Goal: Task Accomplishment & Management: Manage account settings

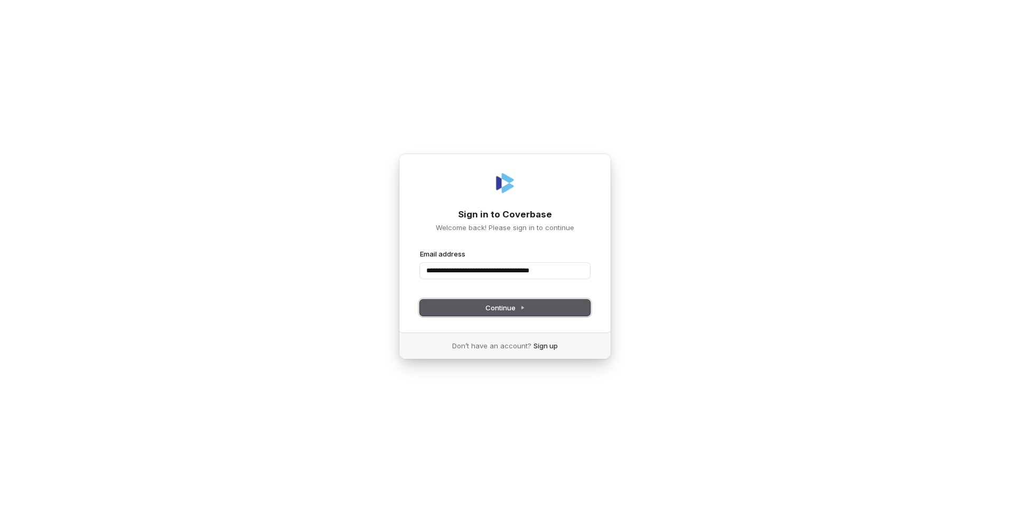
click at [510, 305] on span "Continue" at bounding box center [505, 308] width 40 height 10
type input "**********"
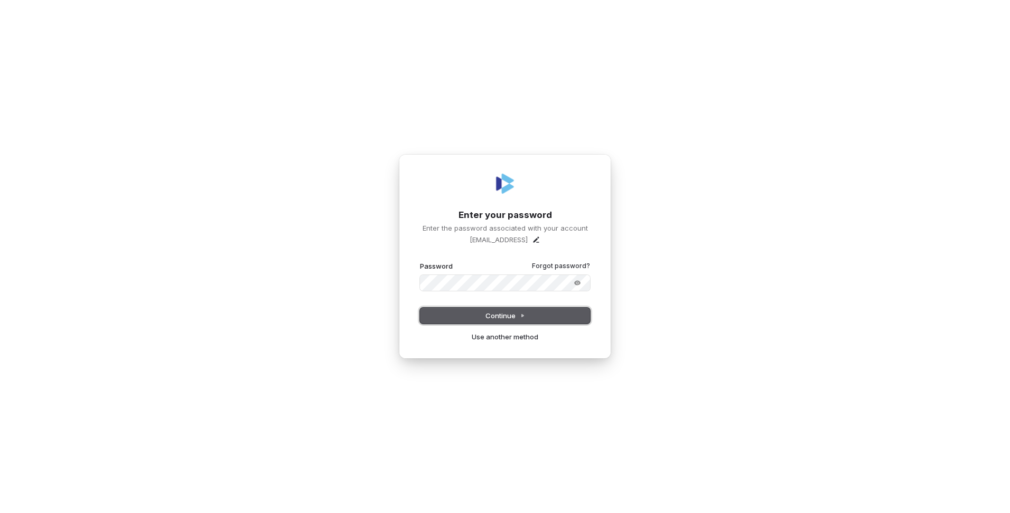
click at [550, 311] on button "Continue" at bounding box center [505, 316] width 170 height 16
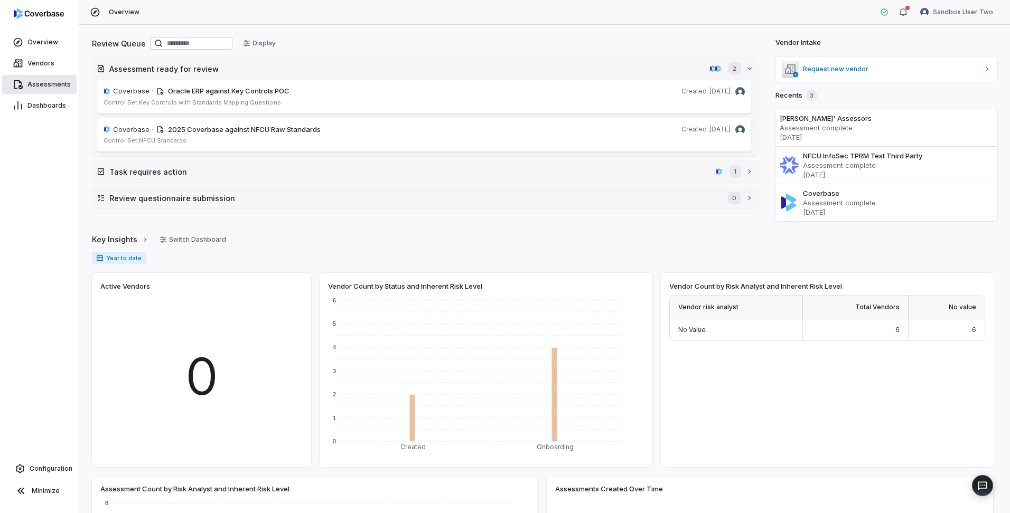
click at [52, 83] on span "Assessments" at bounding box center [48, 84] width 43 height 8
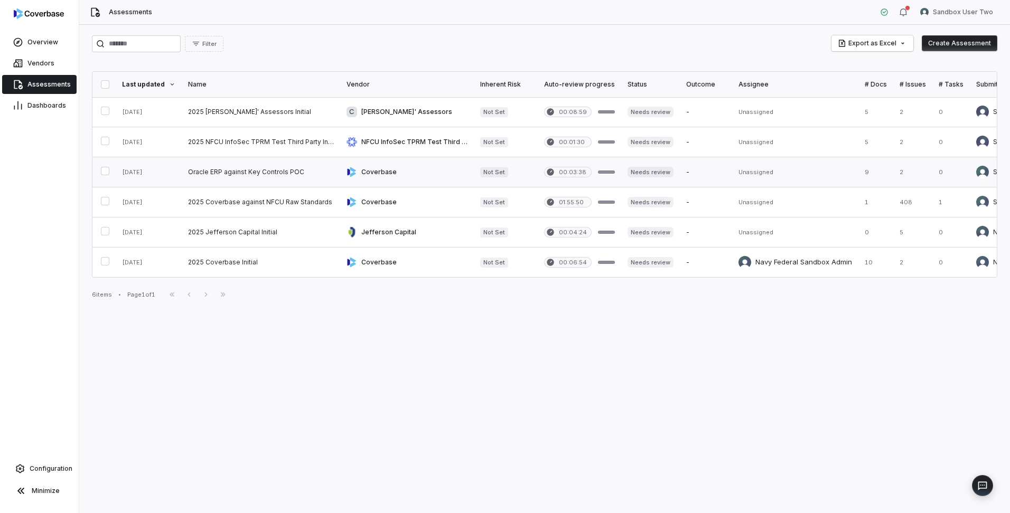
click at [215, 170] on link at bounding box center [261, 172] width 158 height 30
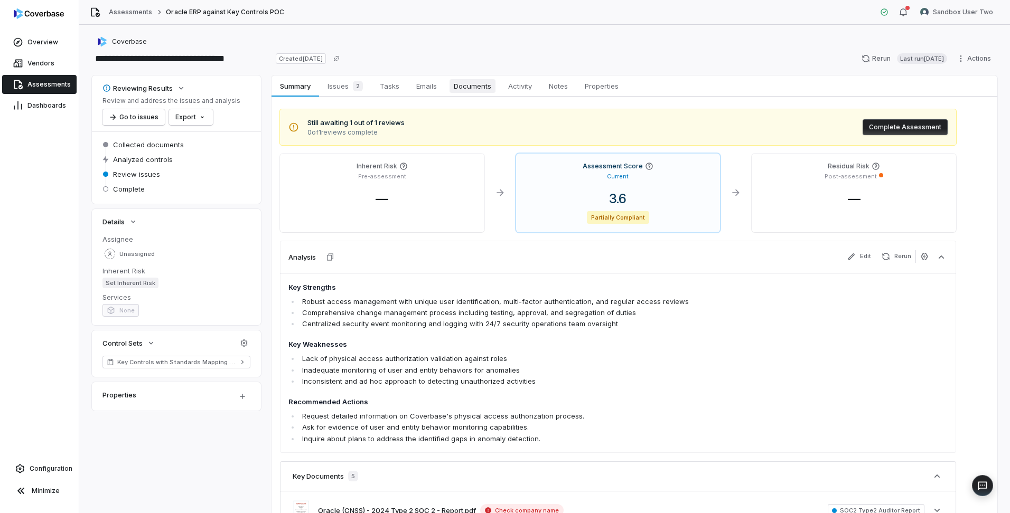
click at [471, 89] on span "Documents" at bounding box center [472, 86] width 46 height 14
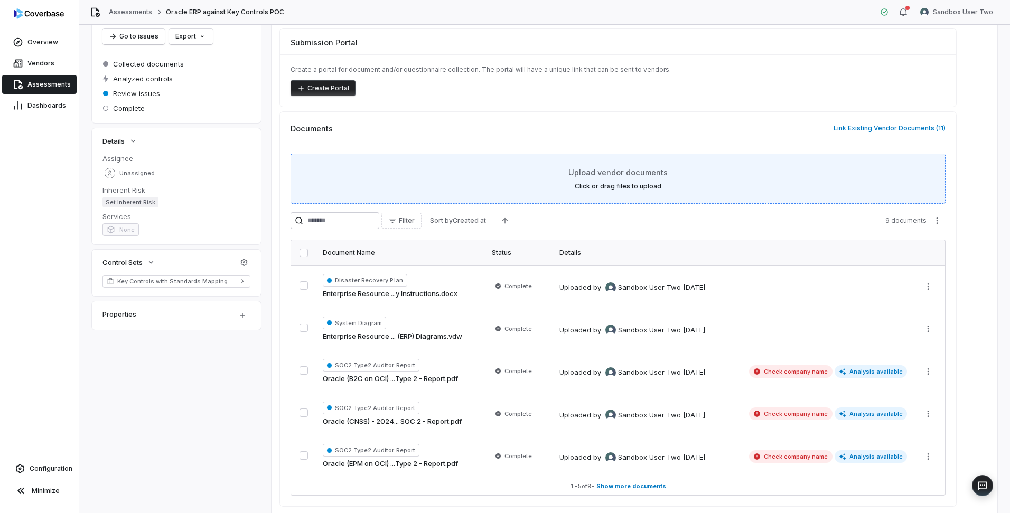
scroll to position [106, 0]
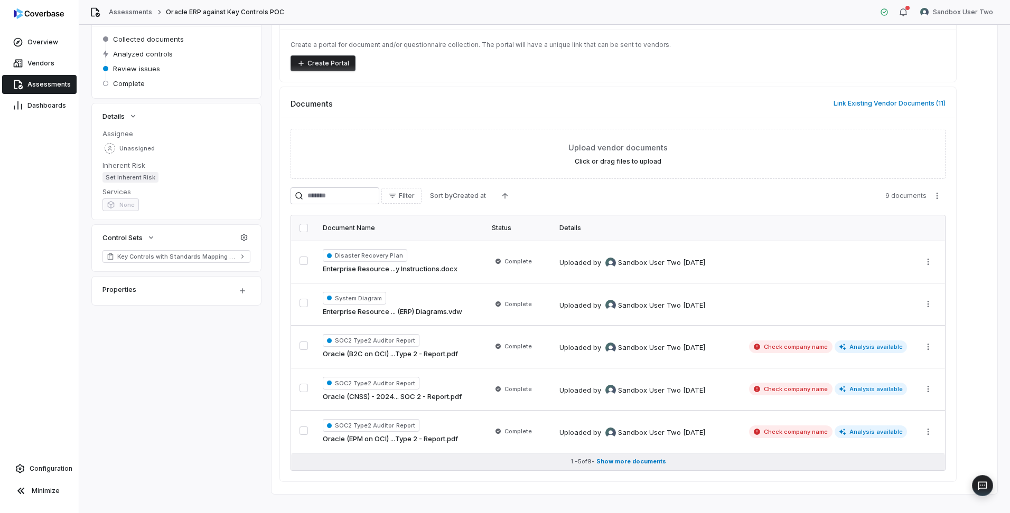
click at [607, 466] on button "1 - 5 of 9 • Show more documents" at bounding box center [618, 462] width 654 height 17
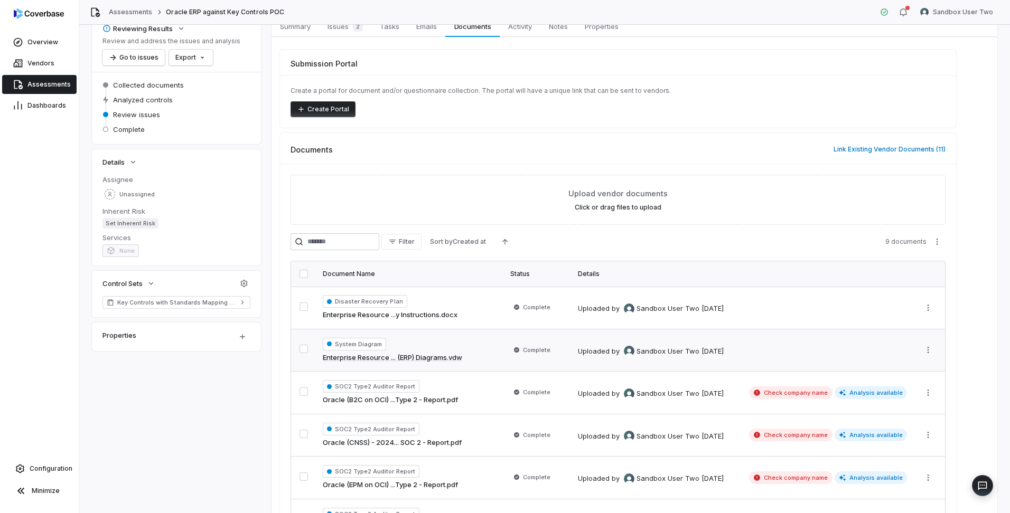
scroll to position [0, 0]
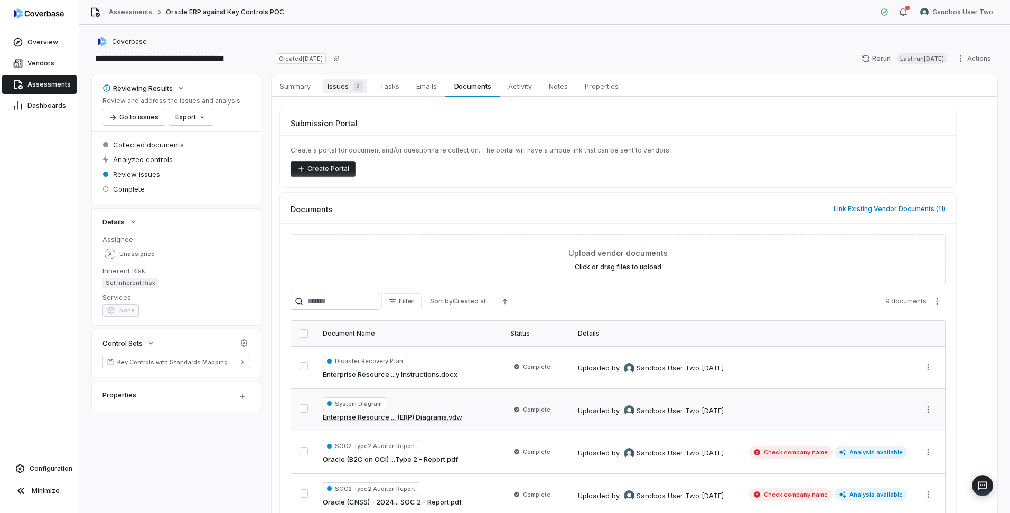
click at [346, 87] on span "Issues 2" at bounding box center [345, 86] width 44 height 15
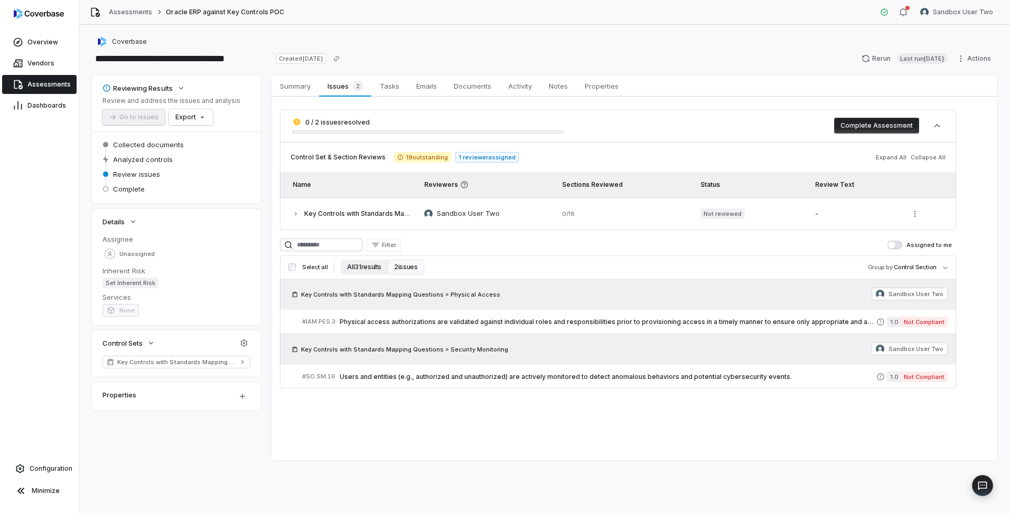
click at [346, 263] on button "All 31 results" at bounding box center [364, 267] width 47 height 15
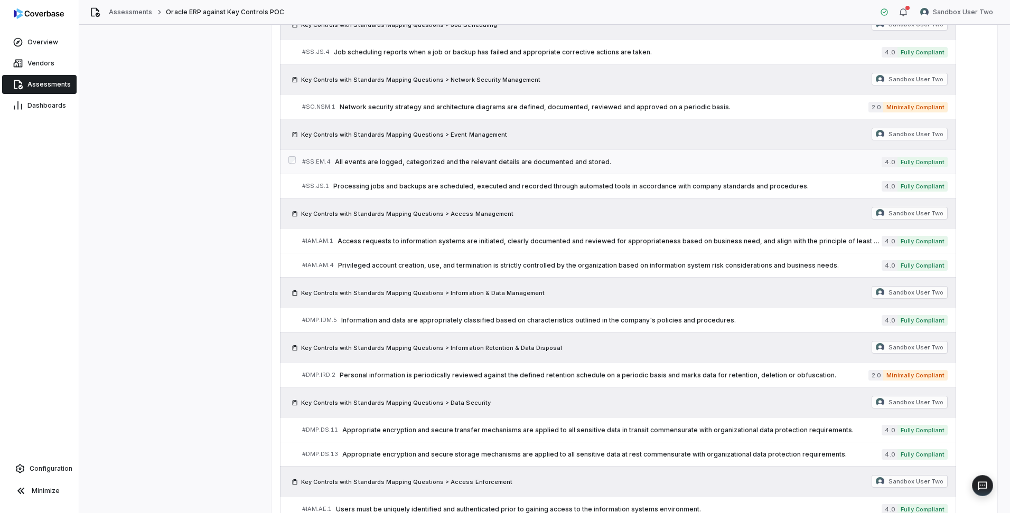
scroll to position [423, 0]
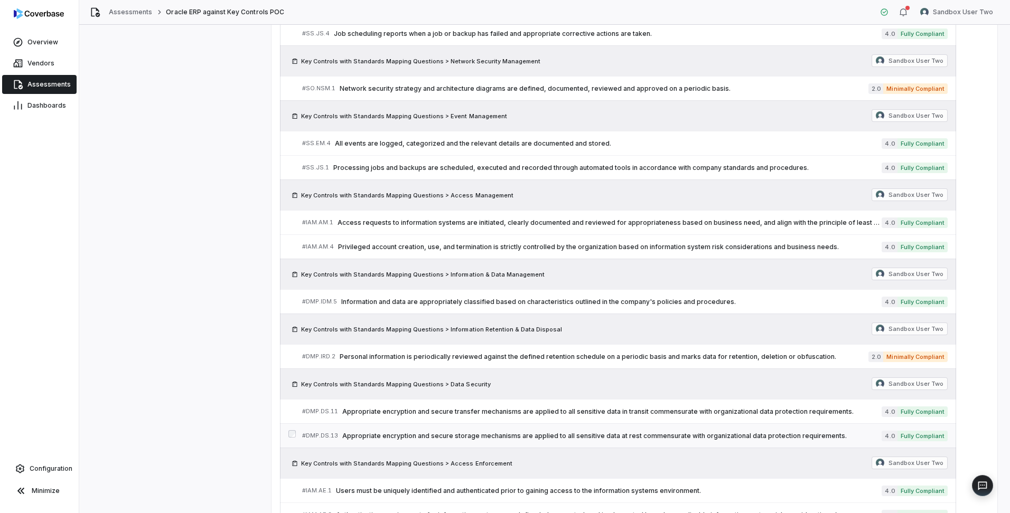
click at [535, 435] on span "Appropriate encryption and secure storage mechanisms are applied to all sensiti…" at bounding box center [611, 436] width 539 height 8
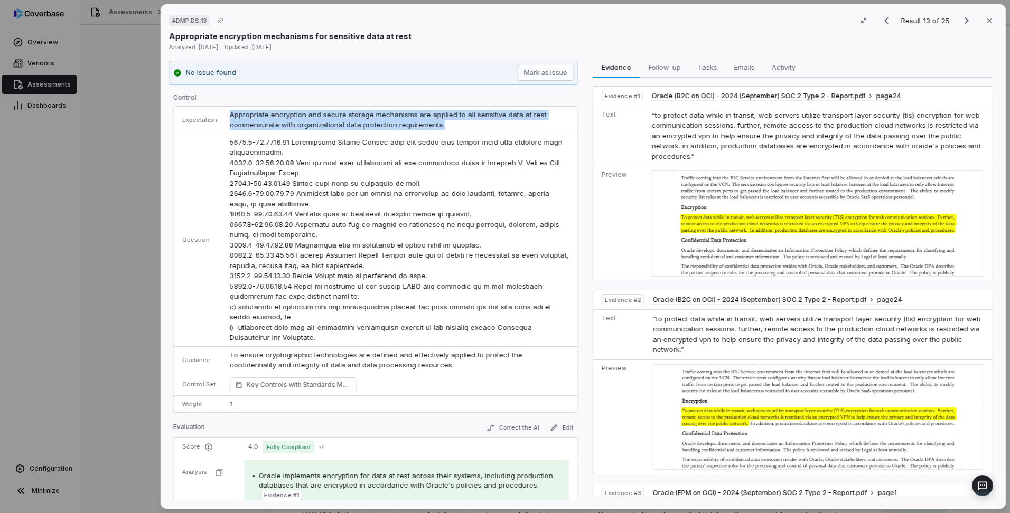
drag, startPoint x: 445, startPoint y: 125, endPoint x: 219, endPoint y: 114, distance: 226.3
click at [219, 114] on tr "Expectation Appropriate encryption and secure storage mechanisms are applied to…" at bounding box center [376, 120] width 404 height 27
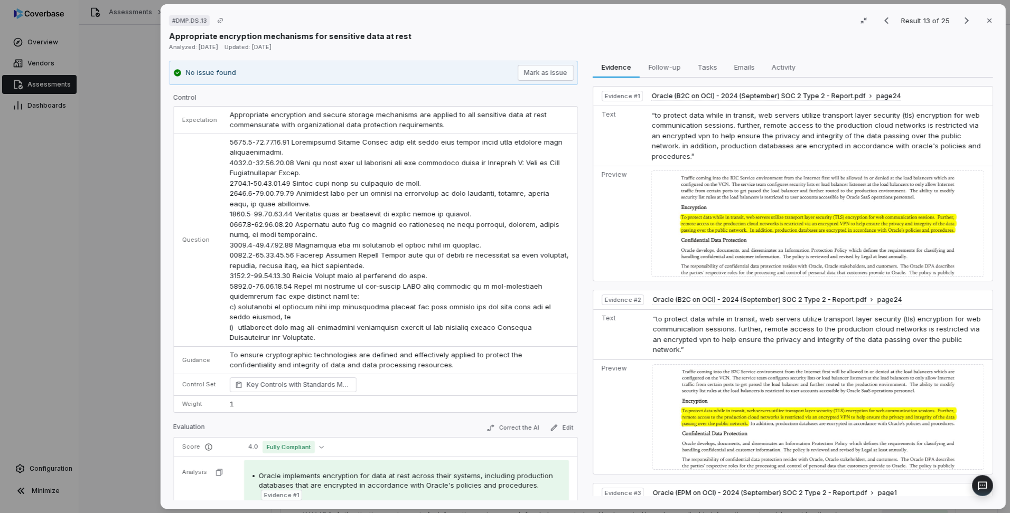
click at [579, 16] on div "# DMP.DS.13 Result 13 of 25 Close" at bounding box center [583, 21] width 828 height 16
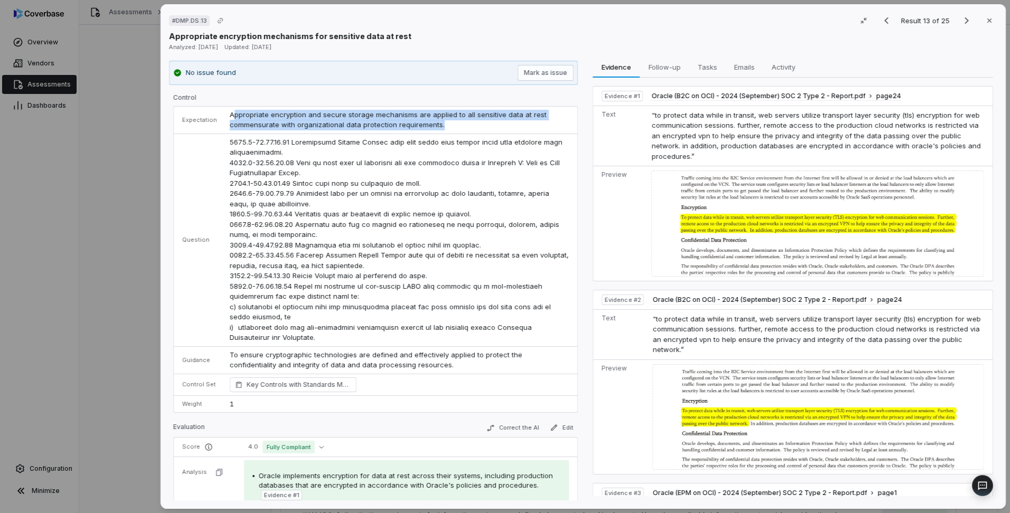
drag, startPoint x: 419, startPoint y: 124, endPoint x: 232, endPoint y: 116, distance: 187.1
click at [232, 116] on td "Appropriate encryption and secure storage mechanisms are applied to all sensiti…" at bounding box center [400, 120] width 354 height 27
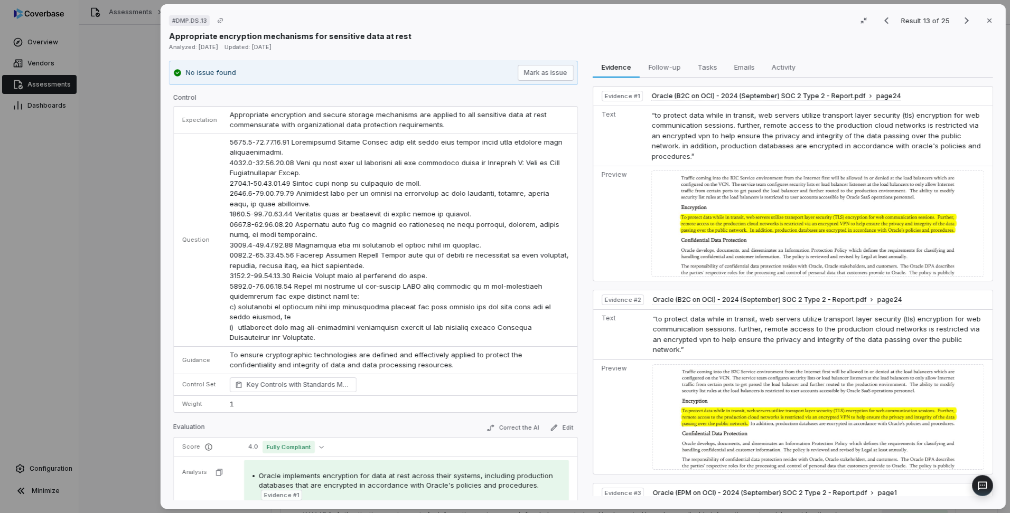
click at [548, 29] on div "# DMP.DS.13 Result 13 of 25 Close Appropriate encryption mechanisms for sensiti…" at bounding box center [583, 27] width 828 height 29
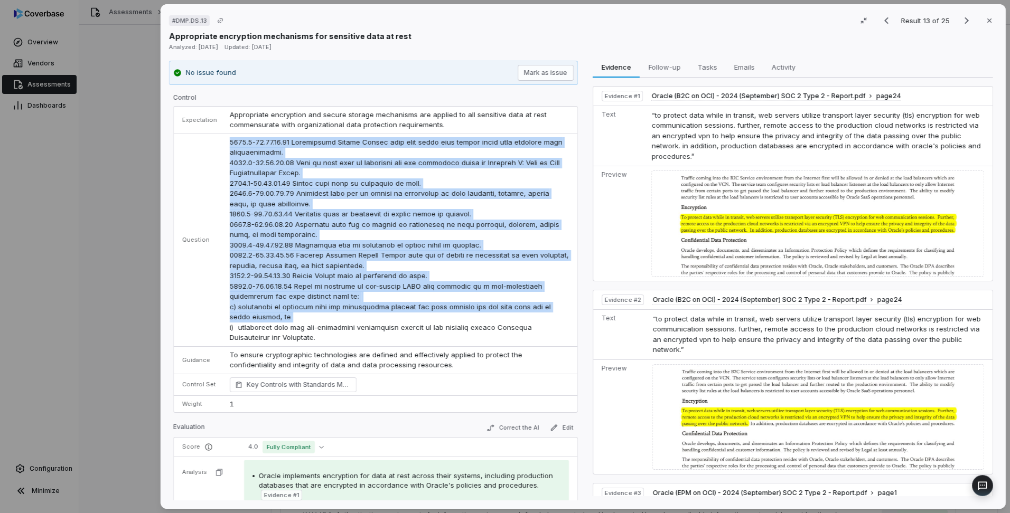
drag, startPoint x: 229, startPoint y: 143, endPoint x: 295, endPoint y: 322, distance: 191.0
click at [295, 322] on td at bounding box center [400, 240] width 354 height 213
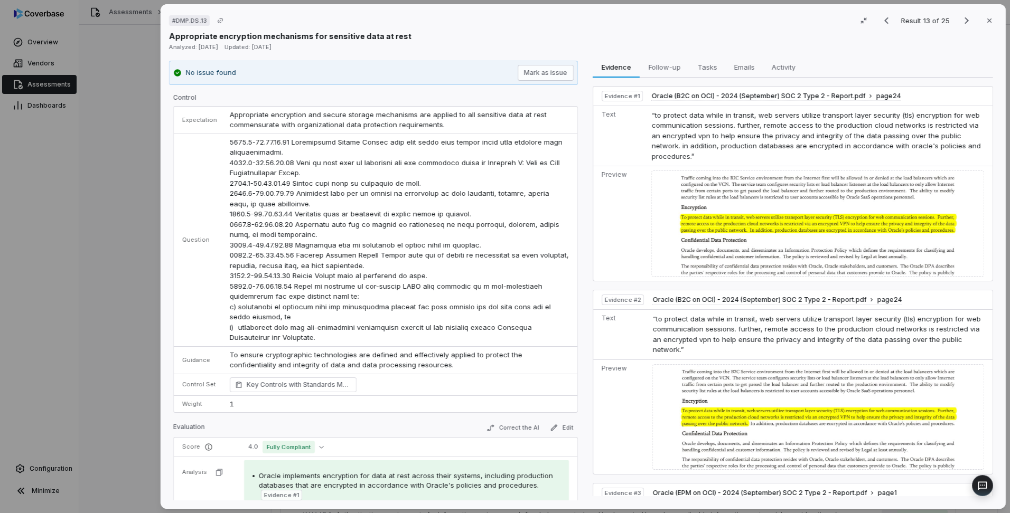
click at [505, 36] on div "Appropriate encryption mechanisms for sensitive data at rest" at bounding box center [583, 36] width 828 height 11
click at [823, 135] on span "“to protect data while in transit, web servers utilize transport layer security…" at bounding box center [815, 136] width 329 height 50
click at [987, 21] on icon "button" at bounding box center [989, 20] width 8 height 8
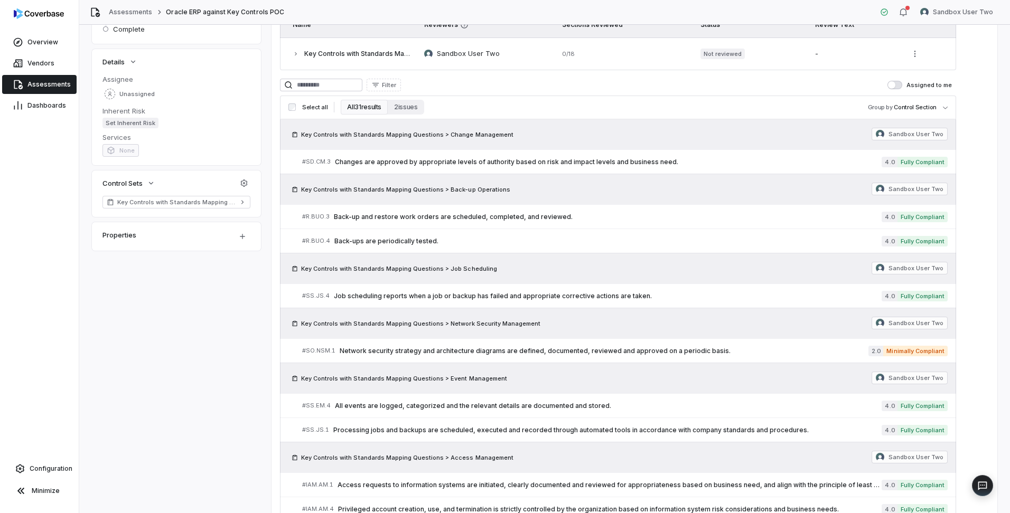
scroll to position [158, 0]
click at [43, 67] on span "Vendors" at bounding box center [40, 63] width 27 height 8
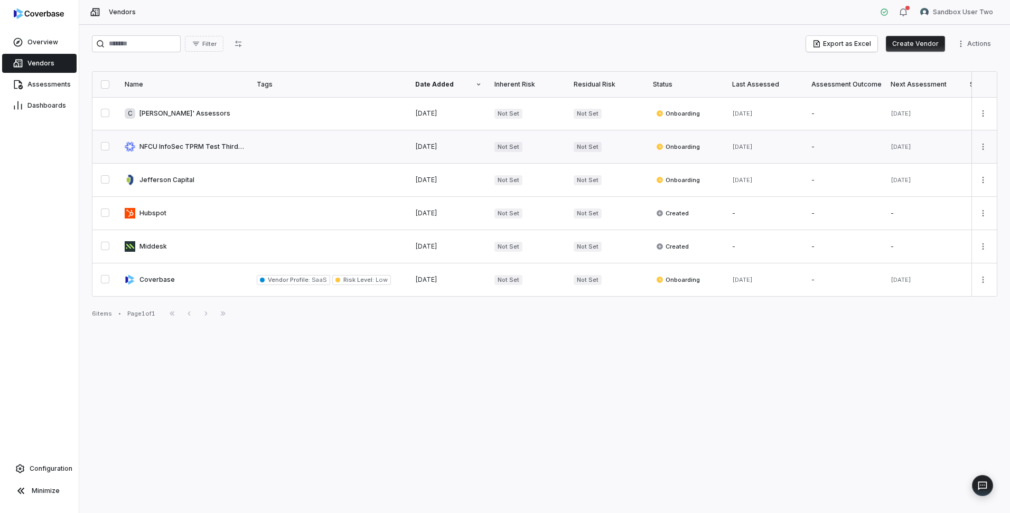
click at [193, 152] on link at bounding box center [184, 146] width 132 height 33
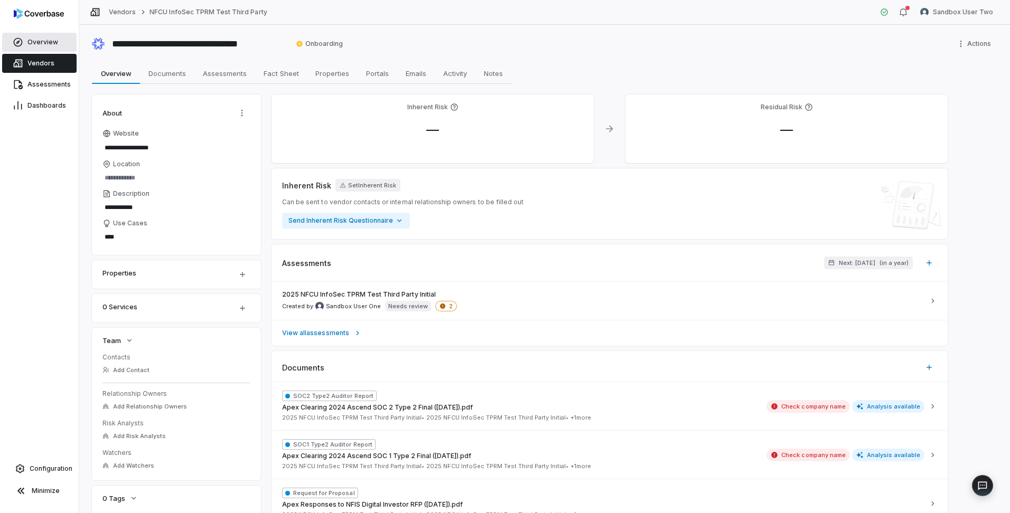
click at [38, 49] on link "Overview" at bounding box center [39, 42] width 74 height 19
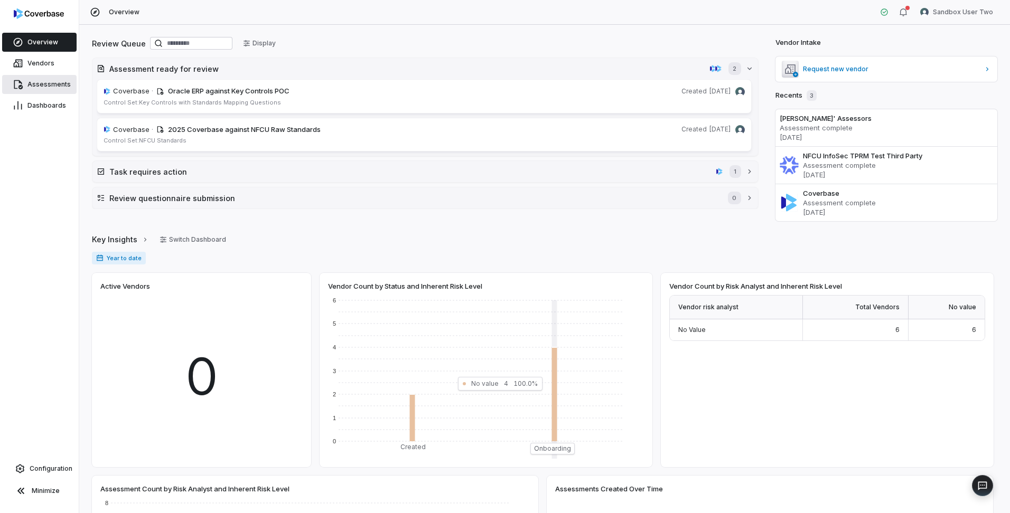
click at [40, 86] on span "Assessments" at bounding box center [48, 84] width 43 height 8
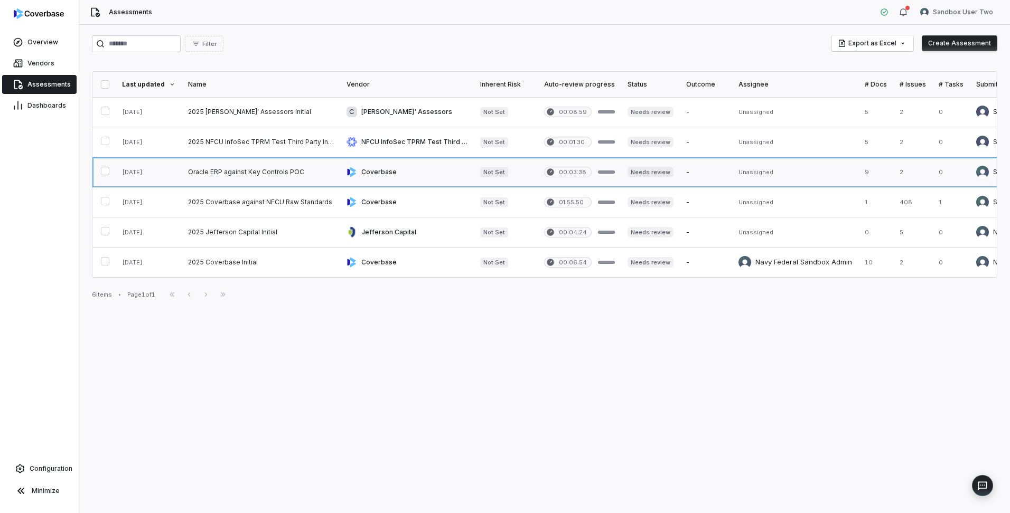
click at [221, 176] on link at bounding box center [261, 172] width 158 height 30
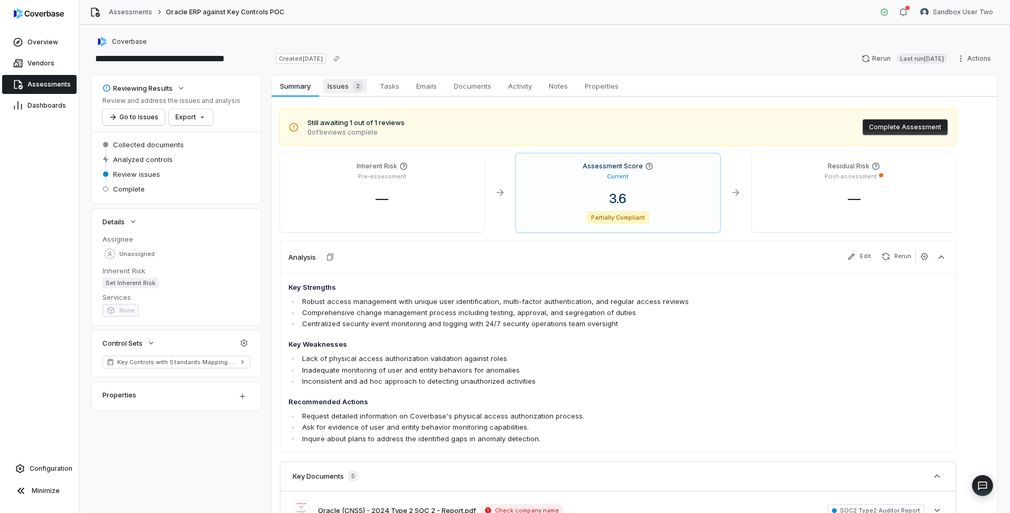
click at [337, 86] on span "Issues 2" at bounding box center [345, 86] width 44 height 15
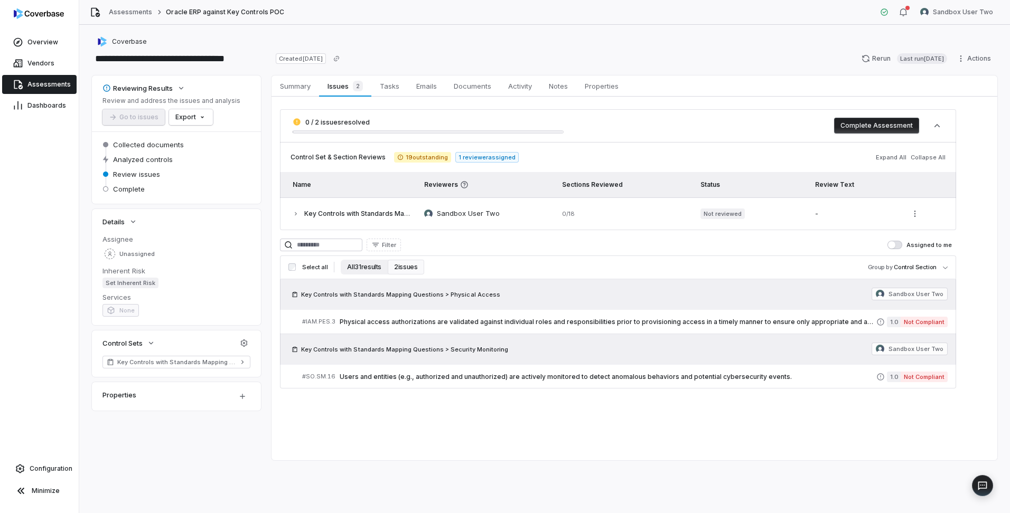
click at [369, 268] on button "All 31 results" at bounding box center [364, 267] width 47 height 15
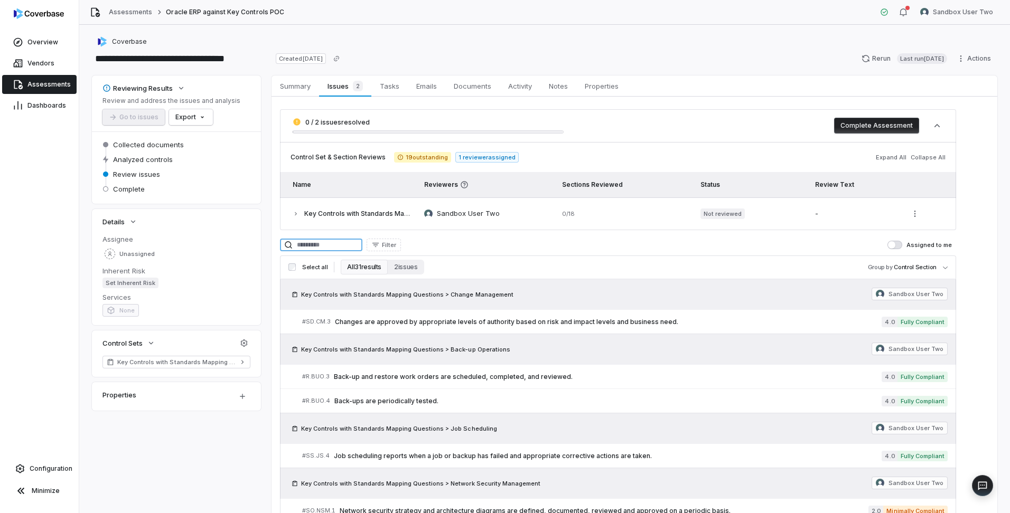
click at [362, 246] on input at bounding box center [321, 245] width 82 height 13
type input "******"
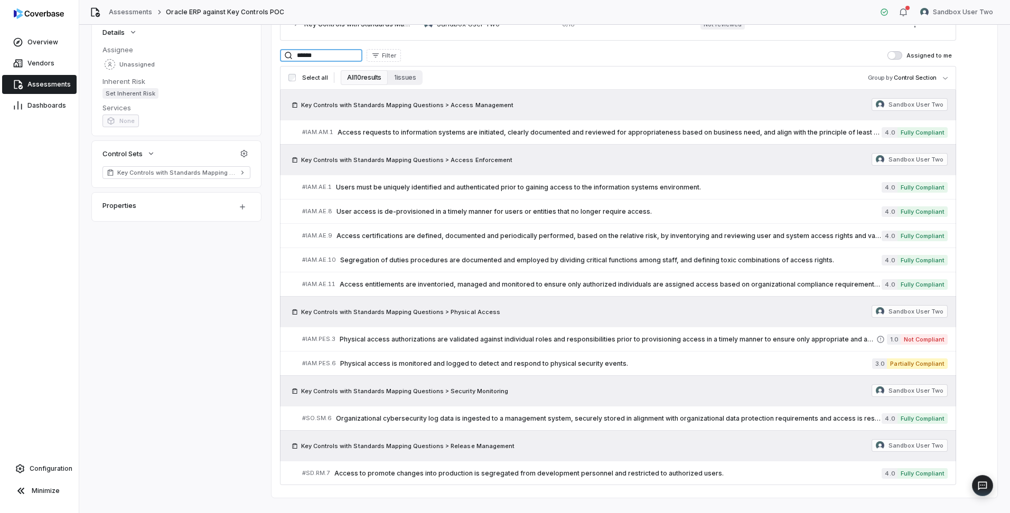
scroll to position [208, 0]
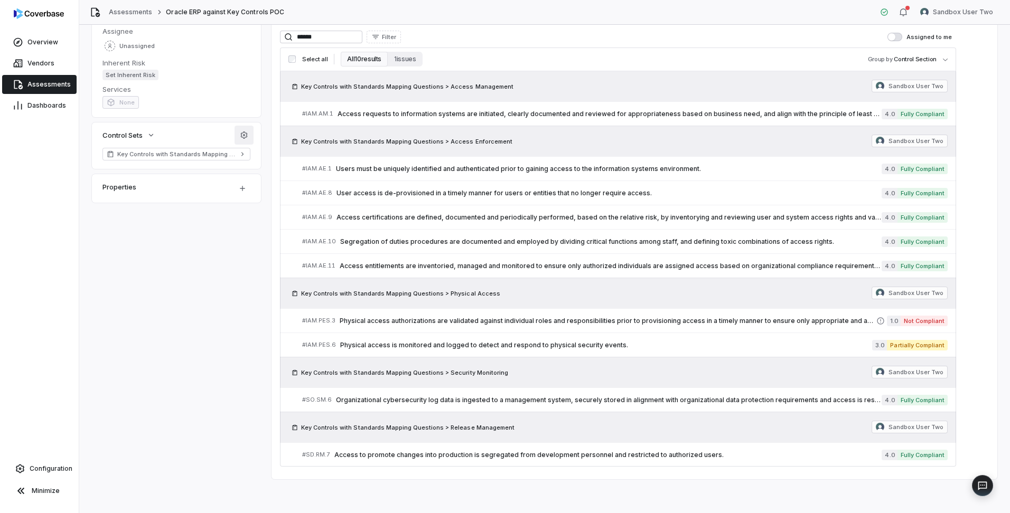
click at [241, 139] on icon "button" at bounding box center [244, 135] width 8 height 8
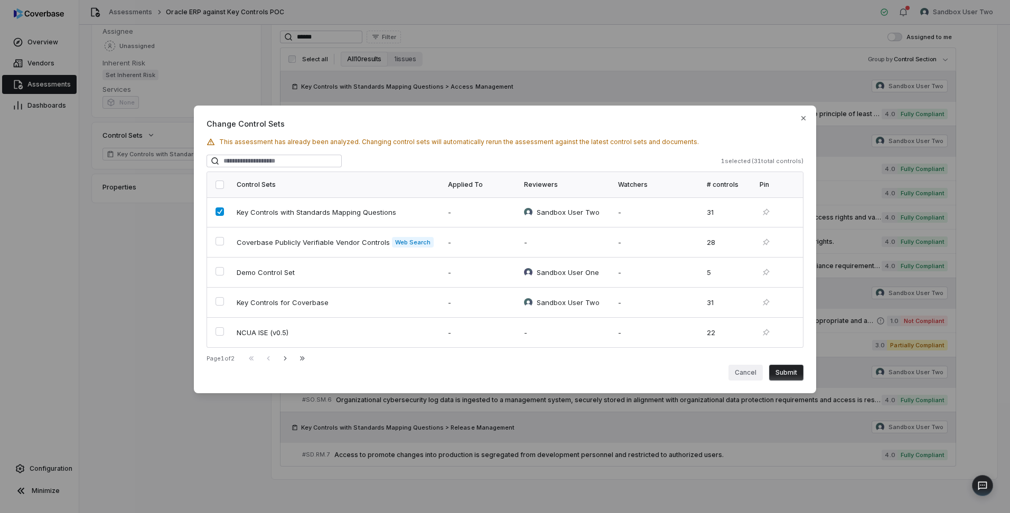
click at [746, 374] on button "Cancel" at bounding box center [745, 373] width 34 height 16
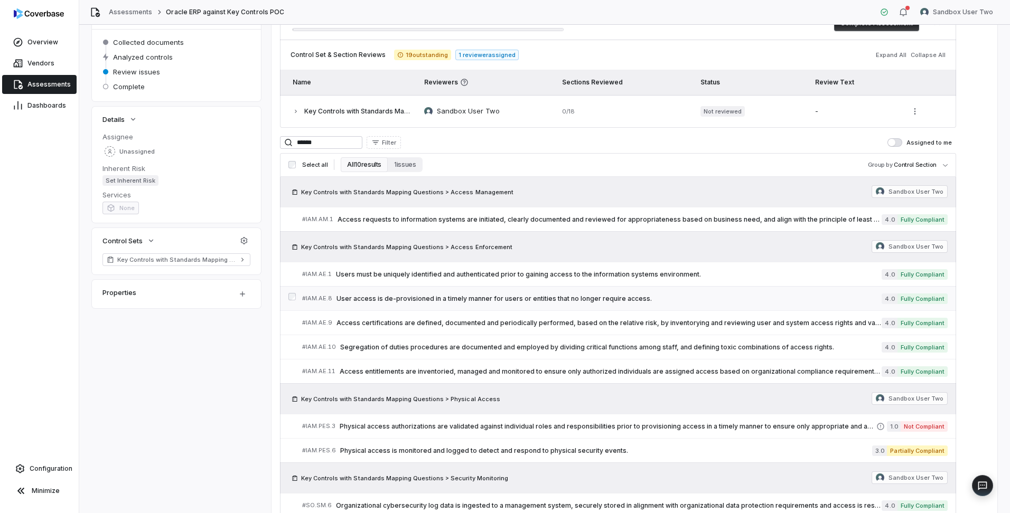
scroll to position [50, 0]
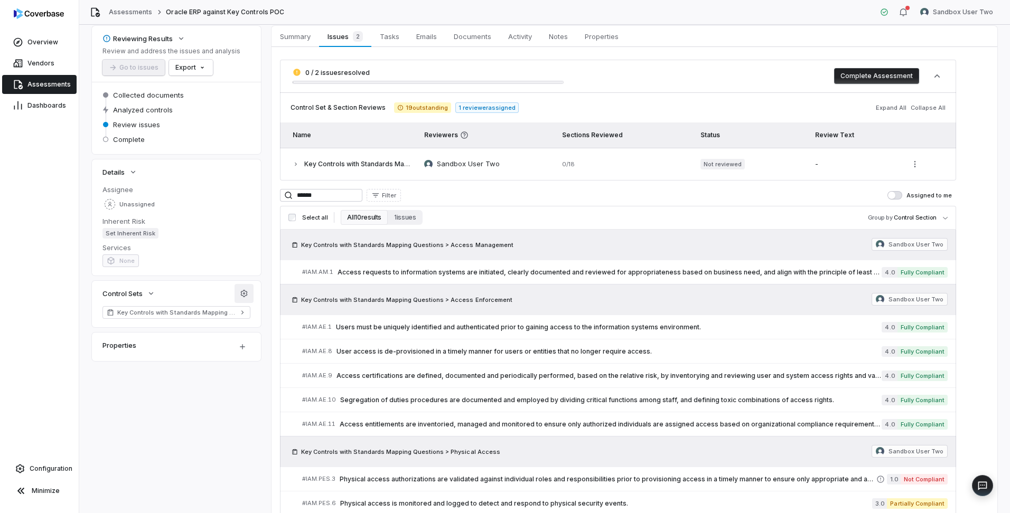
click at [241, 295] on icon "button" at bounding box center [244, 293] width 8 height 8
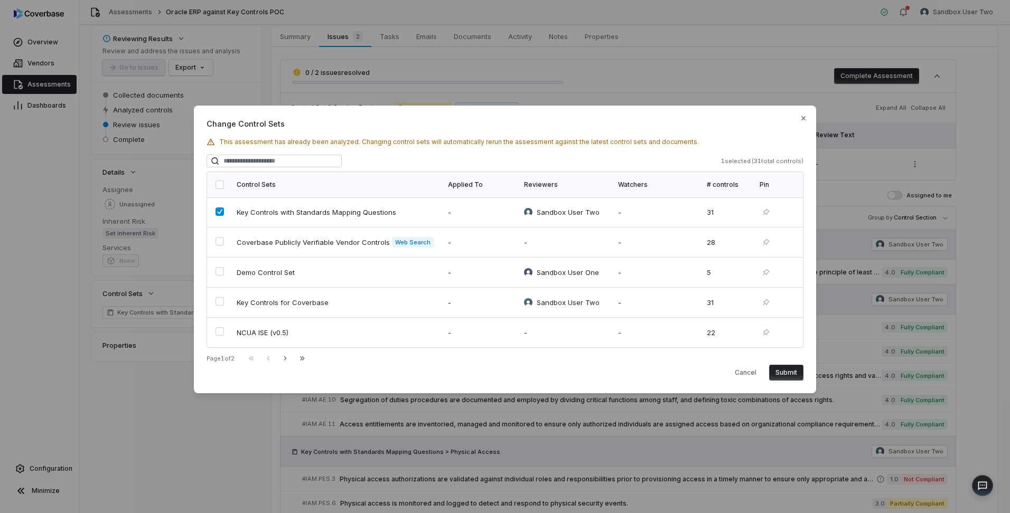
click at [177, 447] on div "Change Control Sets This assessment has already been analyzed. Changing control…" at bounding box center [505, 256] width 1010 height 513
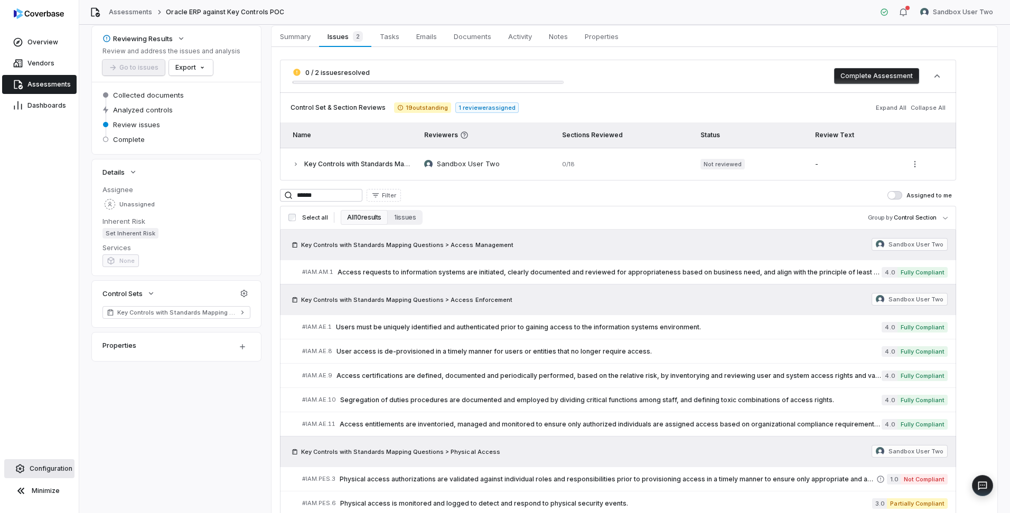
click at [38, 468] on span "Configuration" at bounding box center [51, 469] width 43 height 8
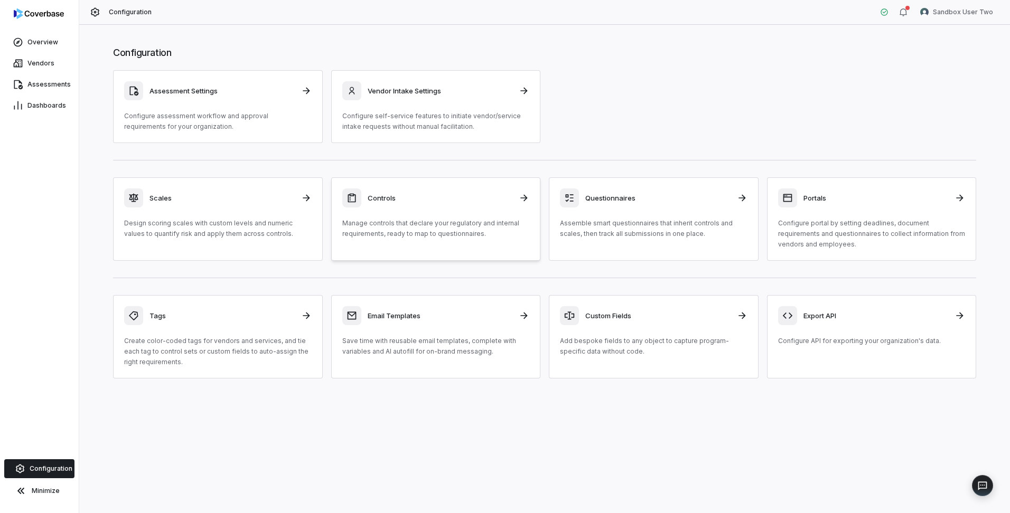
click at [520, 200] on icon at bounding box center [524, 198] width 11 height 11
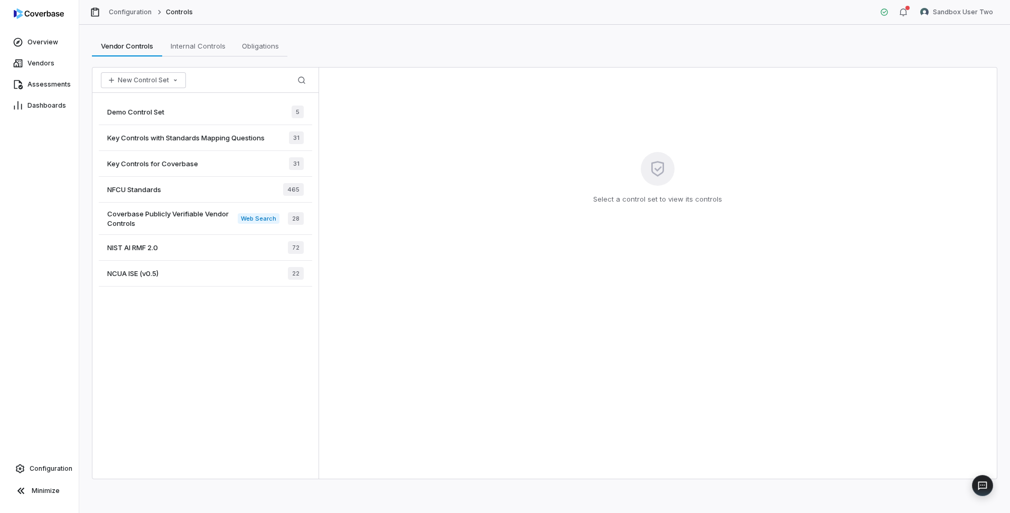
click at [227, 136] on span "Key Controls with Standards Mapping Questions" at bounding box center [185, 138] width 157 height 10
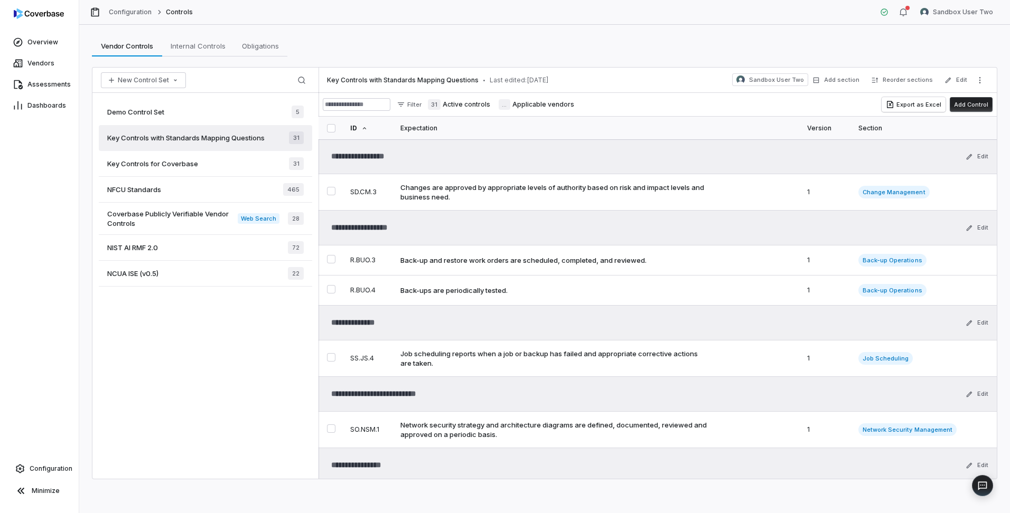
type textarea "*"
click at [390, 107] on input at bounding box center [357, 104] width 68 height 13
type input "**"
type textarea "*"
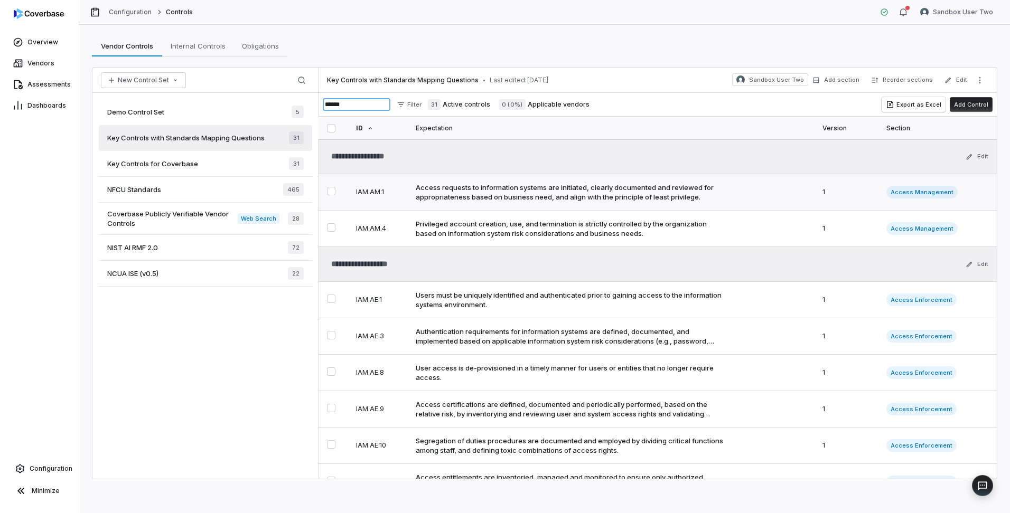
type input "******"
click at [333, 191] on button "Select IAM.AM.1 control" at bounding box center [331, 191] width 8 height 8
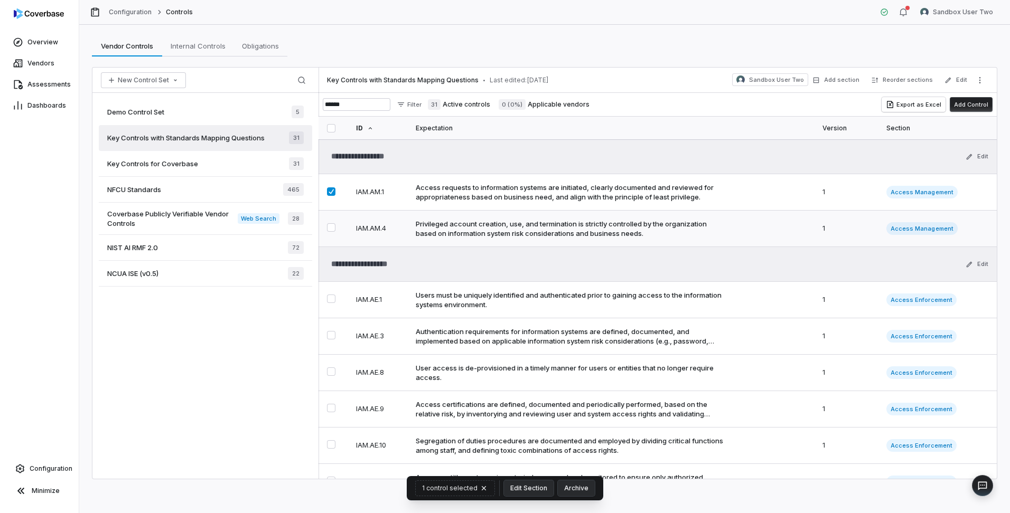
click at [331, 231] on button "Select IAM.AM.4 control" at bounding box center [331, 227] width 8 height 8
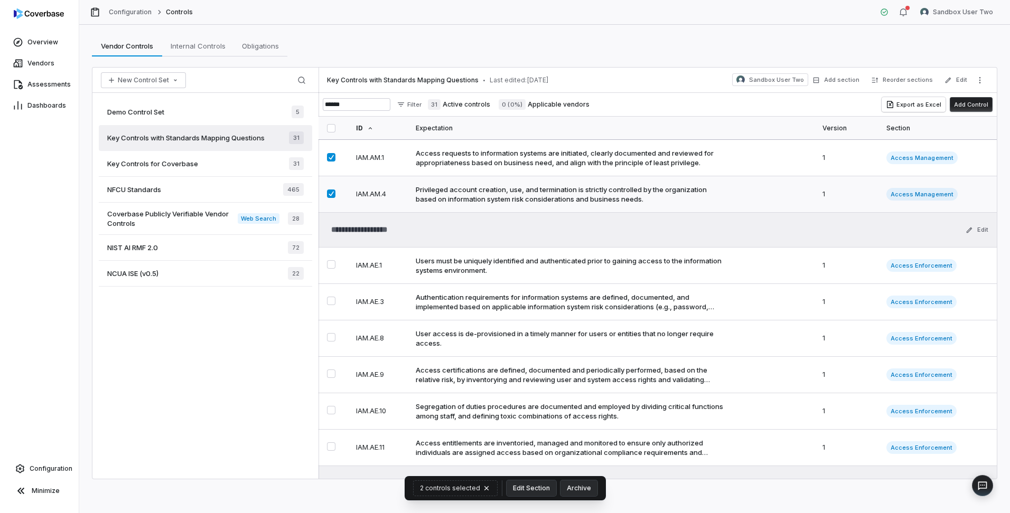
scroll to position [53, 0]
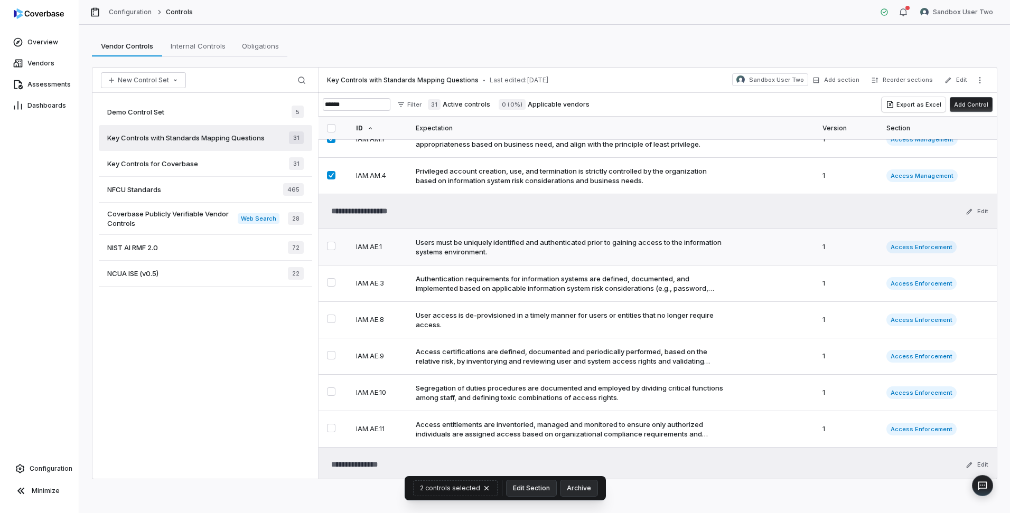
click at [330, 248] on button "Select IAM.AE.1 control" at bounding box center [331, 246] width 8 height 8
click at [330, 280] on button "Select IAM.AE.3 control" at bounding box center [331, 282] width 8 height 8
click at [332, 317] on button "Select IAM.AE.8 control" at bounding box center [331, 319] width 8 height 8
click at [329, 358] on button "Select IAM.AE.9 control" at bounding box center [331, 355] width 8 height 8
drag, startPoint x: 331, startPoint y: 391, endPoint x: 333, endPoint y: 399, distance: 8.2
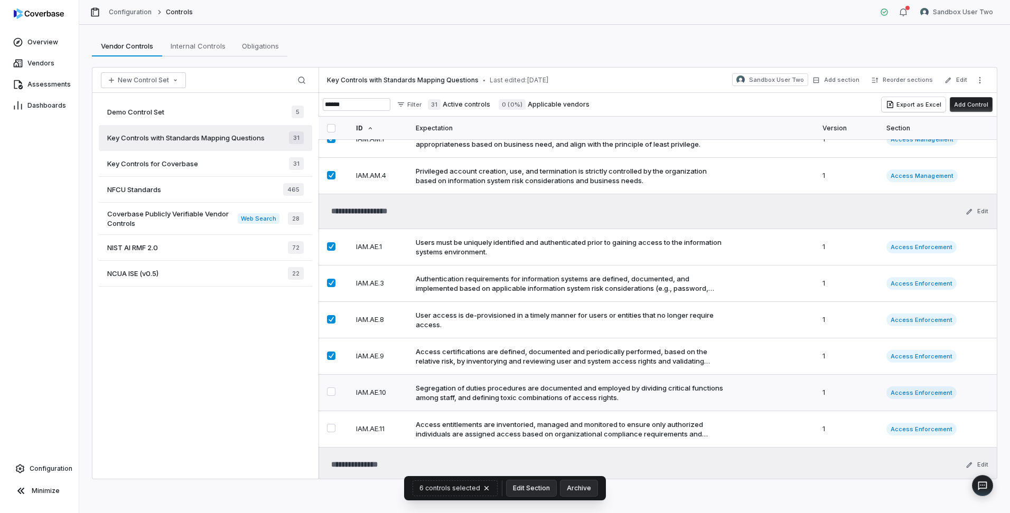
click at [331, 392] on button "Select IAM.AE.10 control" at bounding box center [331, 392] width 8 height 8
click at [331, 432] on button "Select IAM.AE.11 control" at bounding box center [331, 428] width 8 height 8
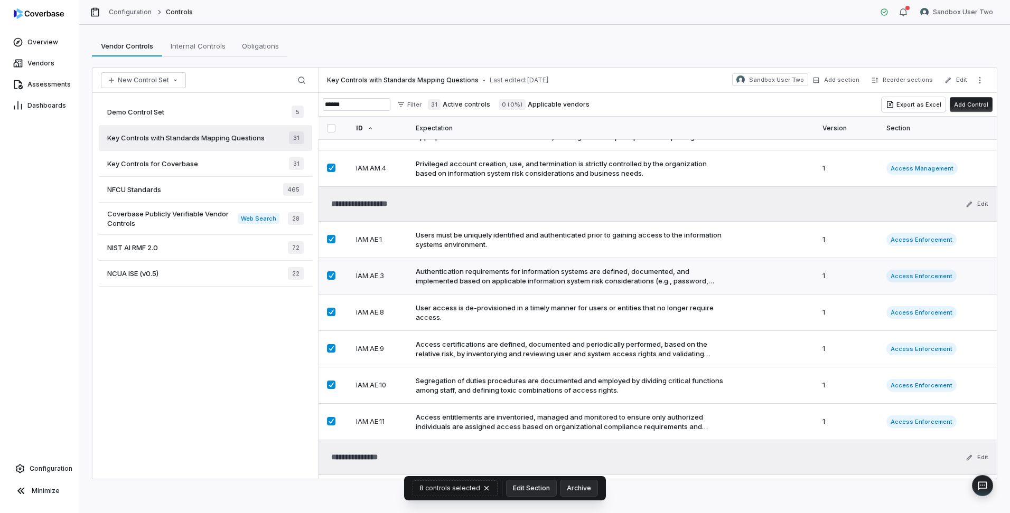
scroll to position [0, 0]
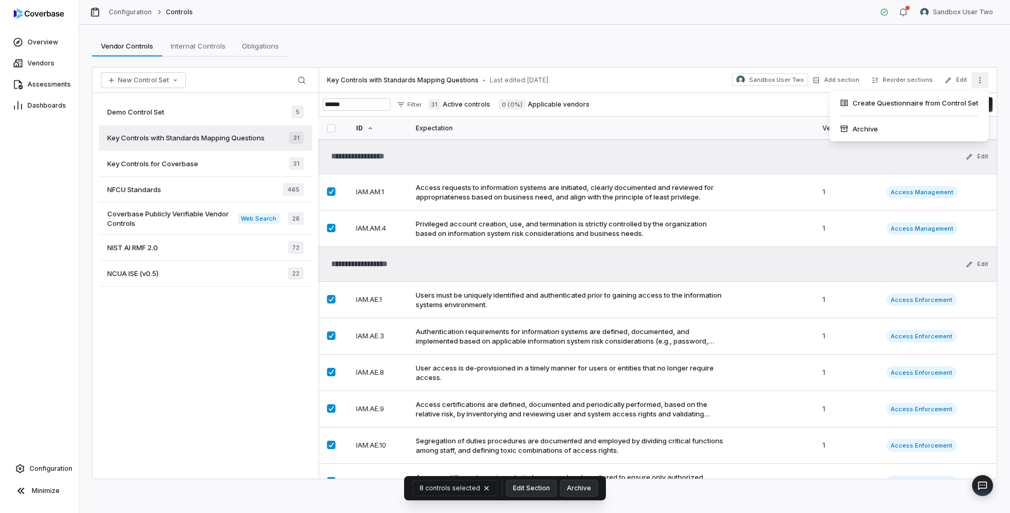
click at [983, 85] on button "More actions" at bounding box center [979, 80] width 17 height 16
click at [930, 105] on div "Create Questionnaire from Control Set" at bounding box center [908, 103] width 151 height 17
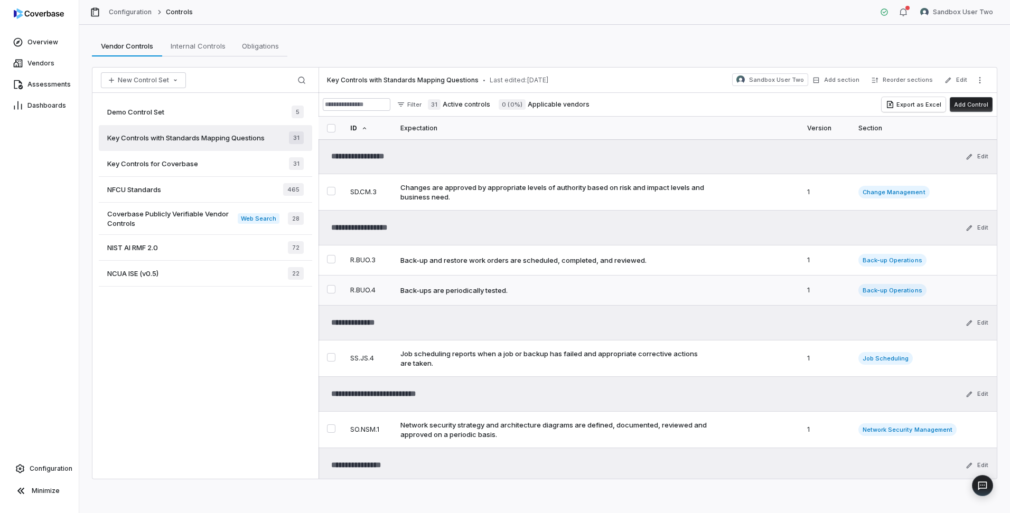
type textarea "*"
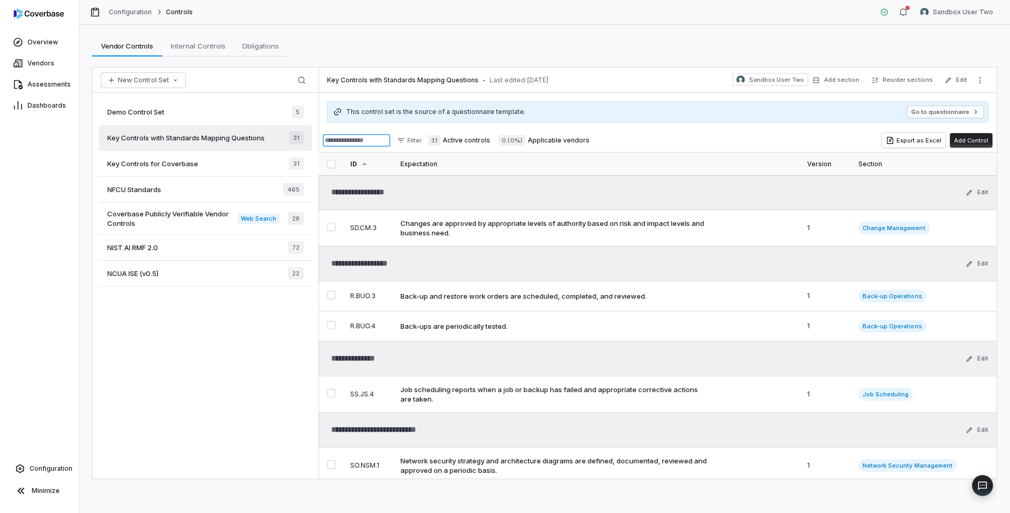
click at [387, 139] on input at bounding box center [357, 140] width 68 height 13
type input "**"
type textarea "*"
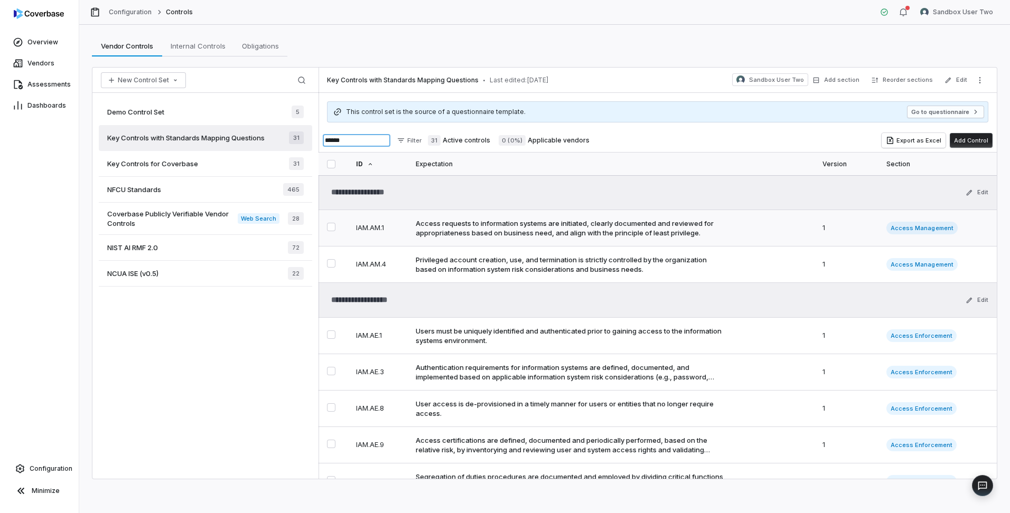
type input "******"
click at [332, 227] on button "Select IAM.AM.1 control" at bounding box center [331, 227] width 8 height 8
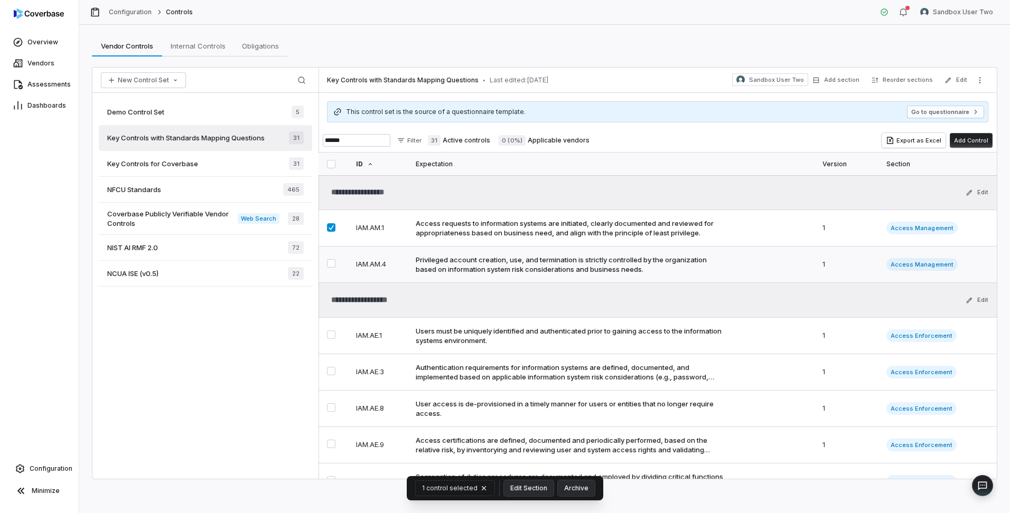
click at [328, 266] on button "Select IAM.AM.4 control" at bounding box center [331, 263] width 8 height 8
click at [330, 336] on button "Select IAM.AE.1 control" at bounding box center [331, 335] width 8 height 8
click at [329, 374] on button "Select IAM.AE.3 control" at bounding box center [331, 371] width 8 height 8
click at [330, 404] on button "Select IAM.AE.8 control" at bounding box center [331, 408] width 8 height 8
click at [332, 446] on button "Select IAM.AE.9 control" at bounding box center [331, 444] width 8 height 8
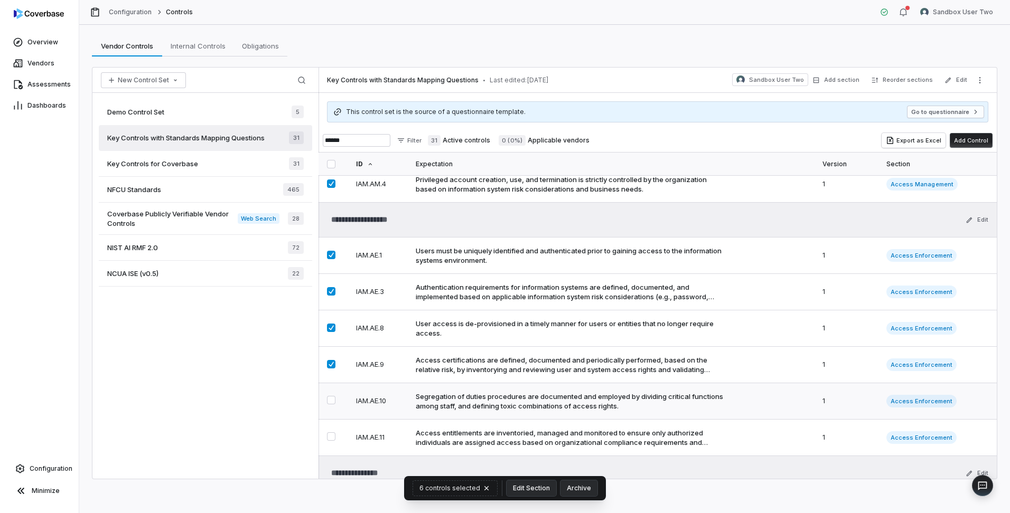
scroll to position [106, 0]
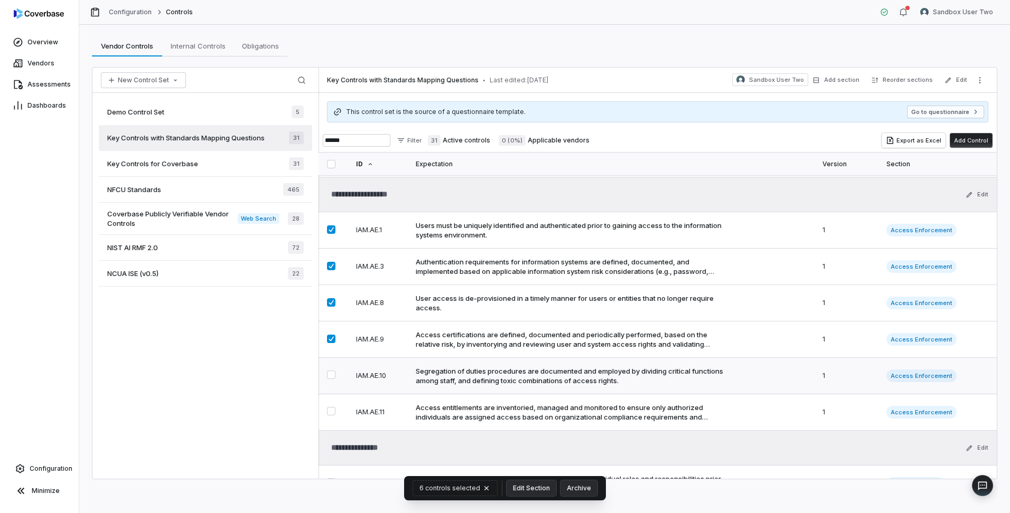
click at [327, 375] on button "Select IAM.AE.10 control" at bounding box center [331, 375] width 8 height 8
click at [333, 416] on button "Select IAM.AE.11 control" at bounding box center [331, 411] width 8 height 8
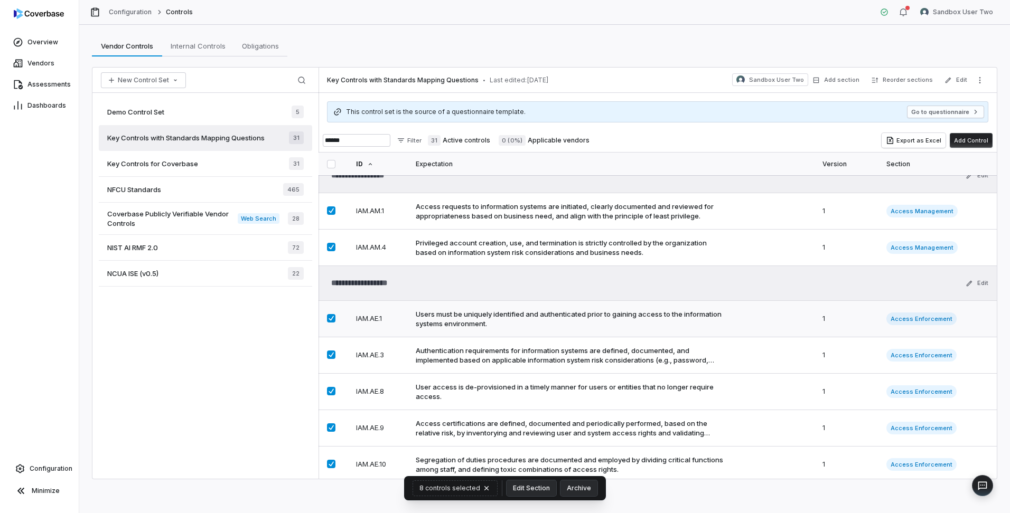
scroll to position [0, 0]
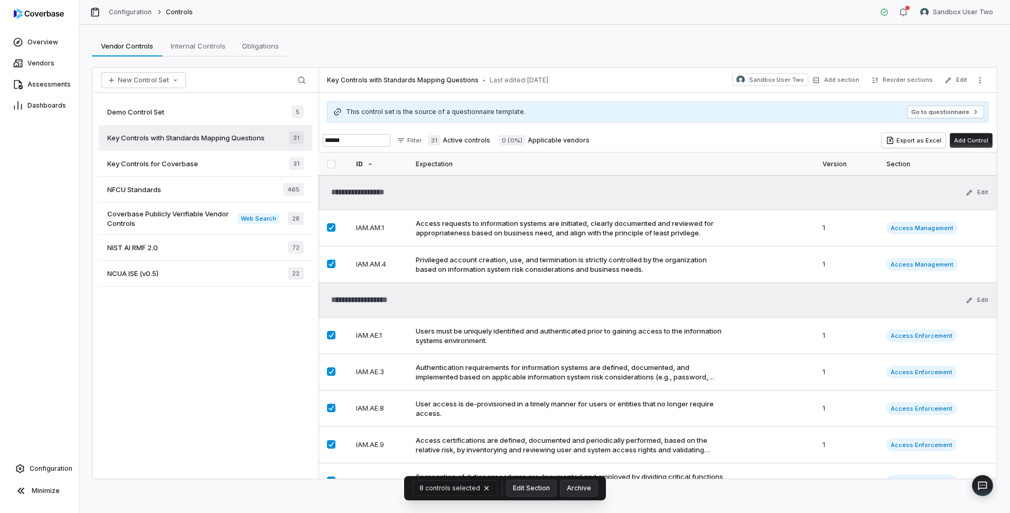
click at [988, 138] on button "Add Control" at bounding box center [971, 140] width 43 height 15
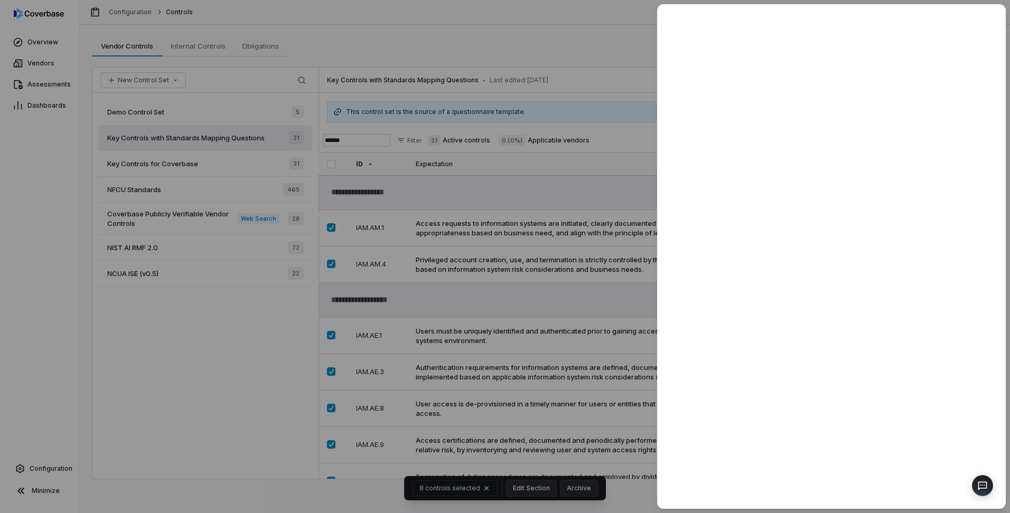
click at [580, 41] on div at bounding box center [505, 256] width 1010 height 513
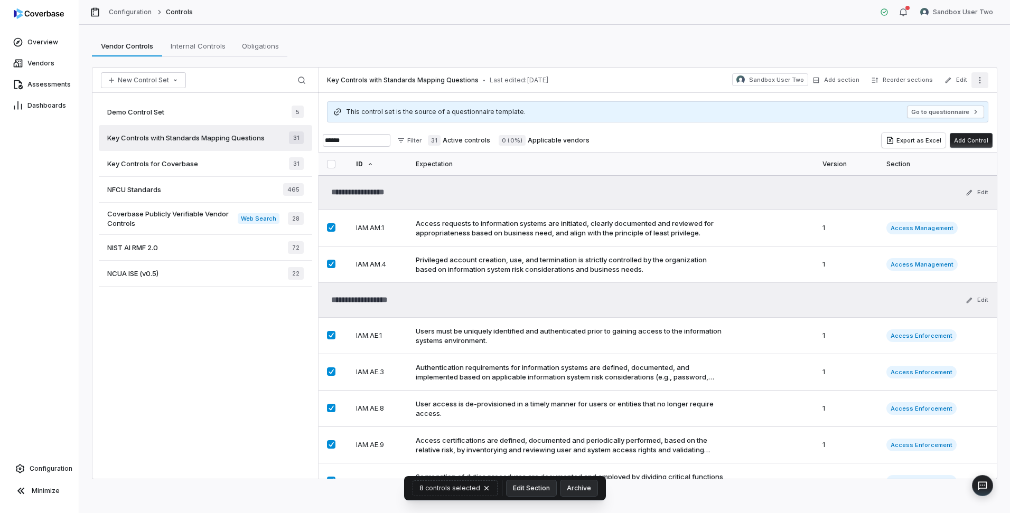
click at [978, 82] on icon "More actions" at bounding box center [980, 80] width 8 height 8
click at [683, 51] on div "Vendor Controls Vendor Controls Internal Controls Internal Controls Obligations…" at bounding box center [544, 45] width 905 height 21
click at [982, 76] on icon "More actions" at bounding box center [980, 80] width 8 height 8
click at [624, 47] on div "Vendor Controls Vendor Controls Internal Controls Internal Controls Obligations…" at bounding box center [544, 45] width 905 height 21
click at [483, 229] on div "Access requests to information systems are initiated, clearly documented and re…" at bounding box center [570, 228] width 309 height 19
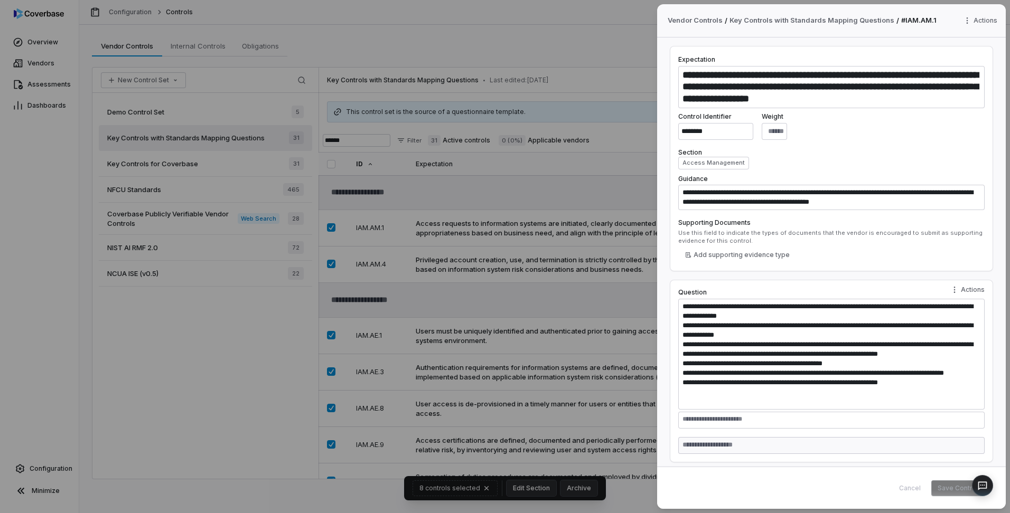
click at [150, 159] on div "**********" at bounding box center [505, 256] width 1010 height 513
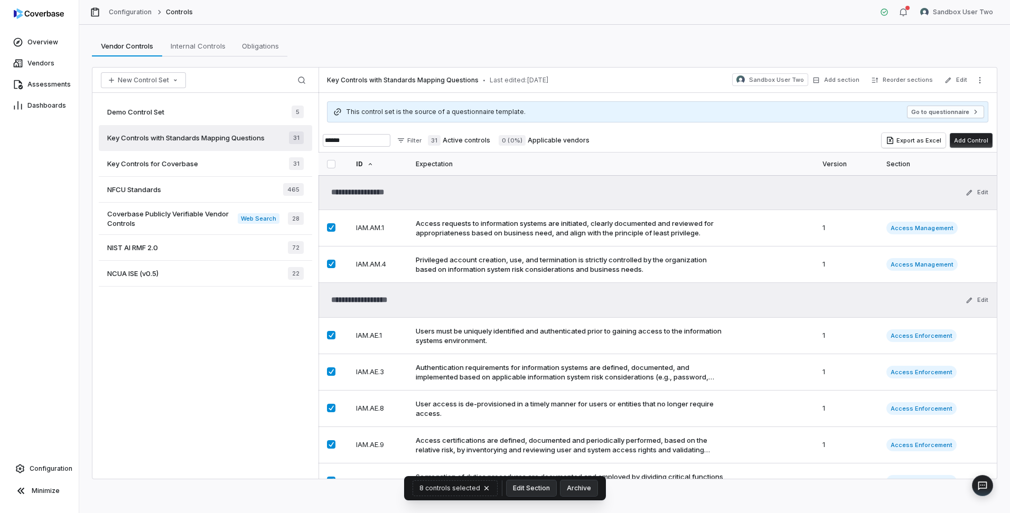
click at [156, 161] on span "Key Controls for Coverbase" at bounding box center [152, 164] width 91 height 10
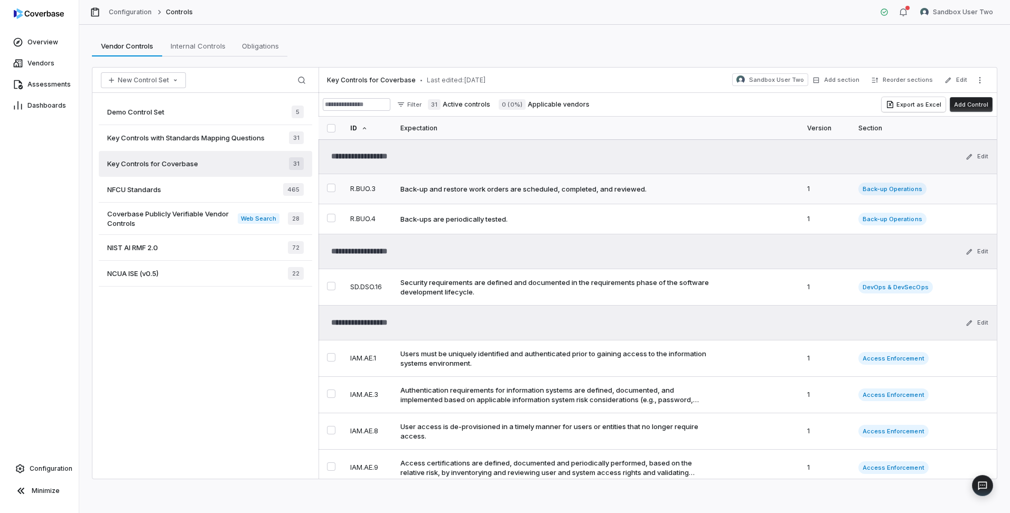
click at [578, 188] on div "Back-up and restore work orders are scheduled, completed, and reviewed." at bounding box center [523, 189] width 246 height 10
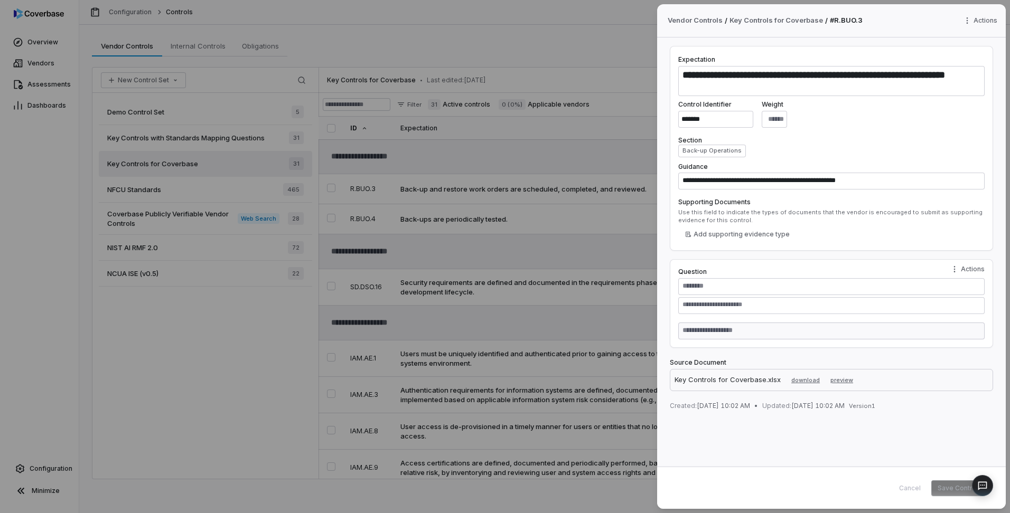
click at [581, 37] on div "**********" at bounding box center [505, 256] width 1010 height 513
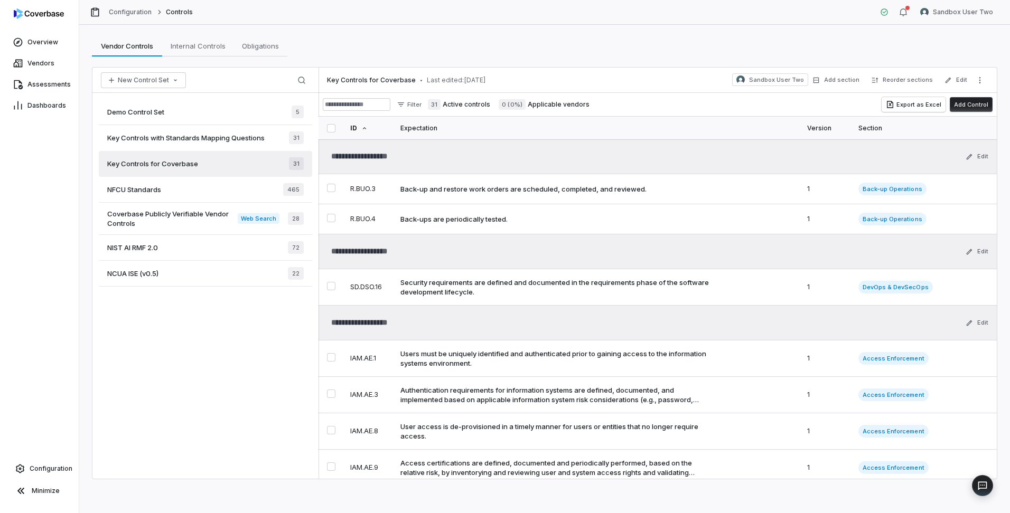
click at [213, 138] on span "Key Controls with Standards Mapping Questions" at bounding box center [185, 138] width 157 height 10
type textarea "*"
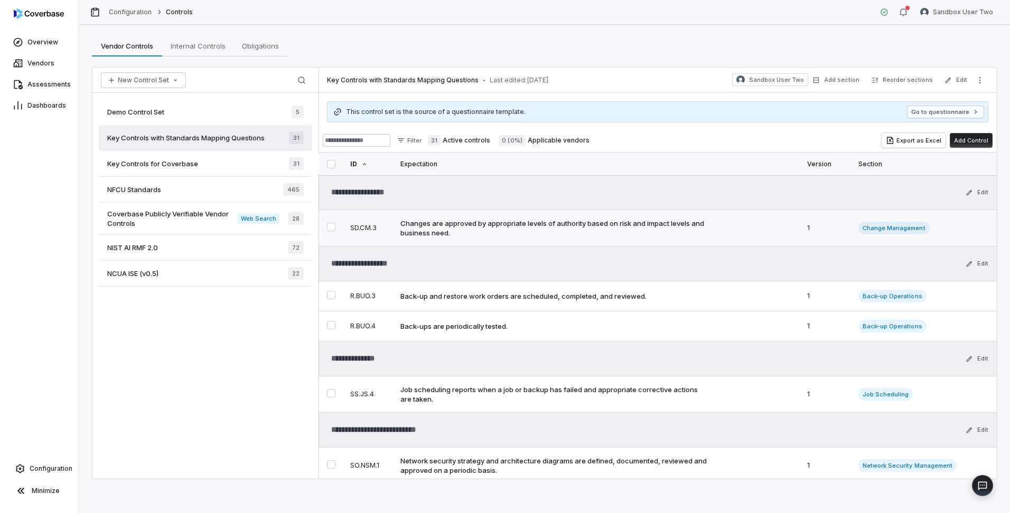
click at [332, 228] on button "Select SD.CM.3 control" at bounding box center [331, 227] width 8 height 8
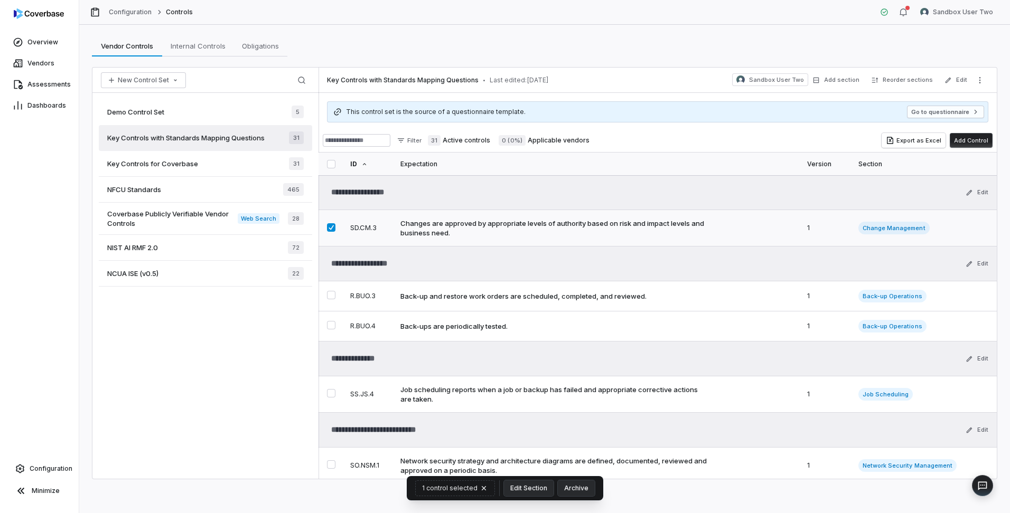
click at [327, 229] on button "Select SD.CM.3 control" at bounding box center [331, 227] width 8 height 8
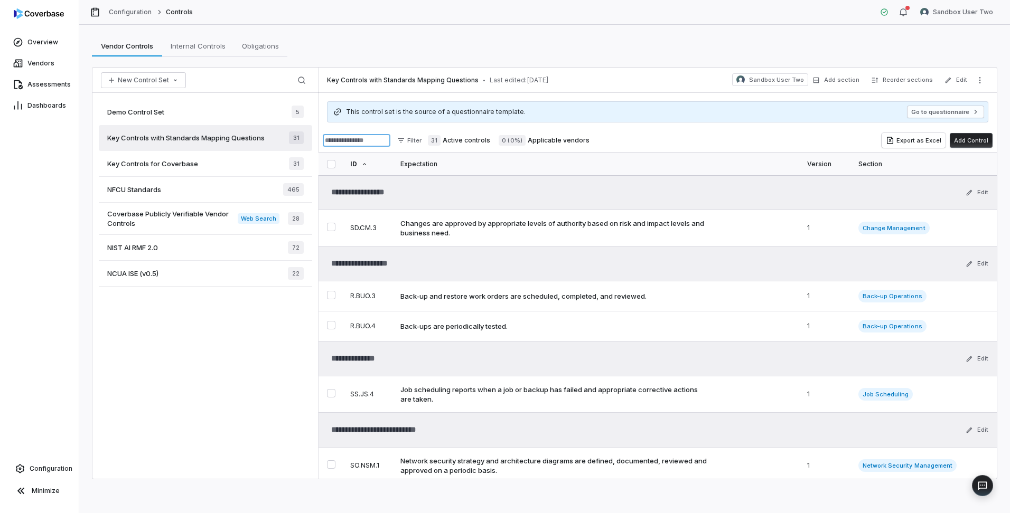
click at [373, 143] on input at bounding box center [357, 140] width 68 height 13
type input "**"
type textarea "*"
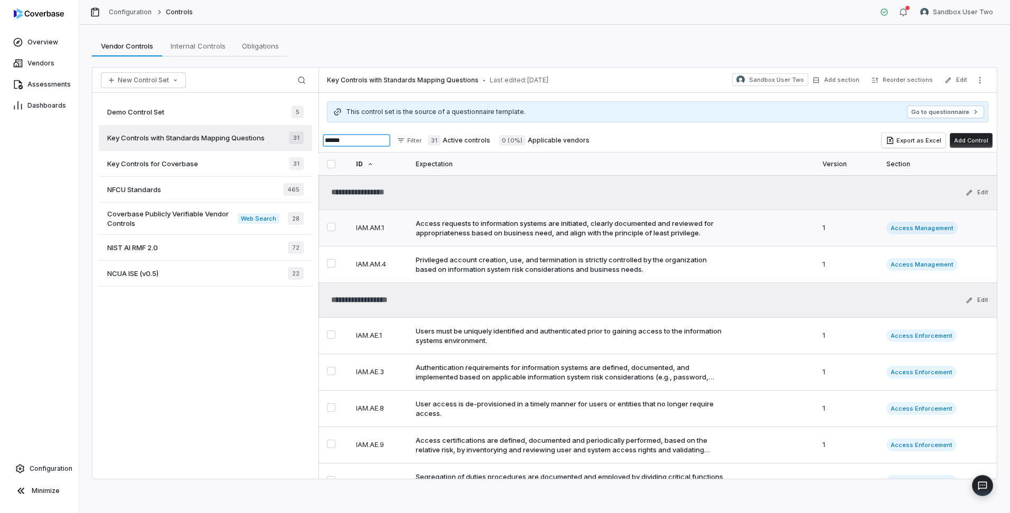
type input "******"
click at [334, 228] on button "Select IAM.AM.1 control" at bounding box center [331, 227] width 8 height 8
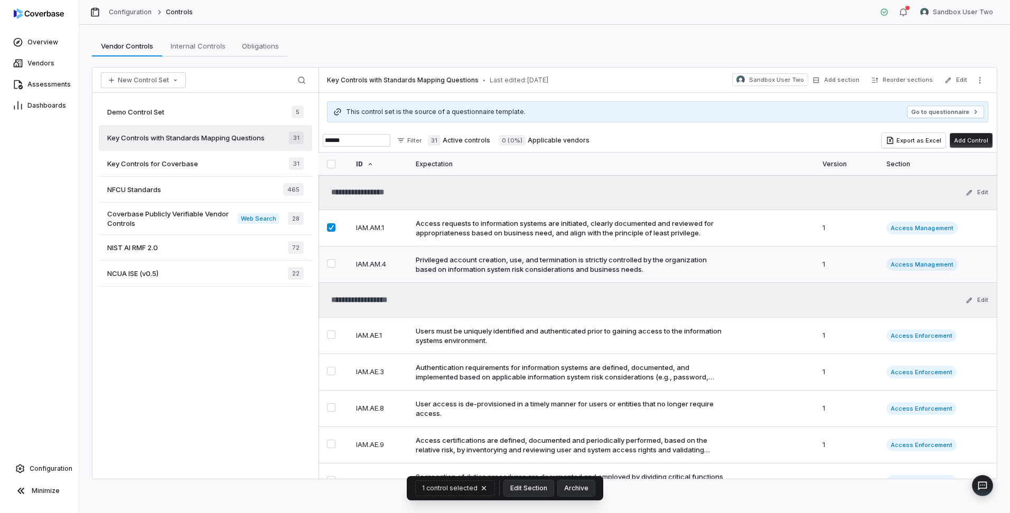
click at [334, 264] on button "Select IAM.AM.4 control" at bounding box center [331, 263] width 8 height 8
click at [331, 339] on button "Select IAM.AE.1 control" at bounding box center [331, 335] width 8 height 8
click at [332, 367] on button "Select IAM.AE.3 control" at bounding box center [331, 371] width 8 height 8
drag, startPoint x: 333, startPoint y: 411, endPoint x: 331, endPoint y: 426, distance: 14.4
click at [332, 412] on button "Select IAM.AE.8 control" at bounding box center [331, 408] width 8 height 8
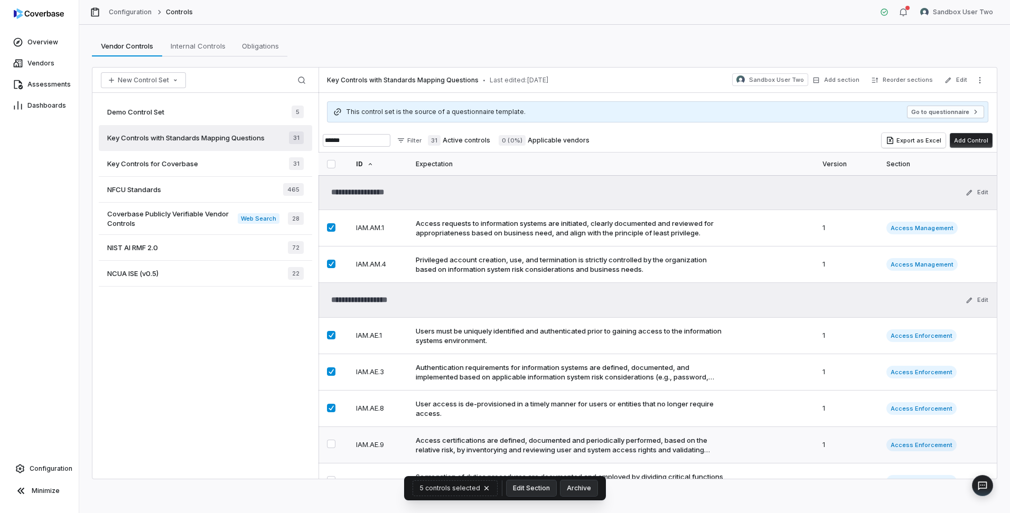
click at [327, 445] on button "Select IAM.AE.9 control" at bounding box center [331, 444] width 8 height 8
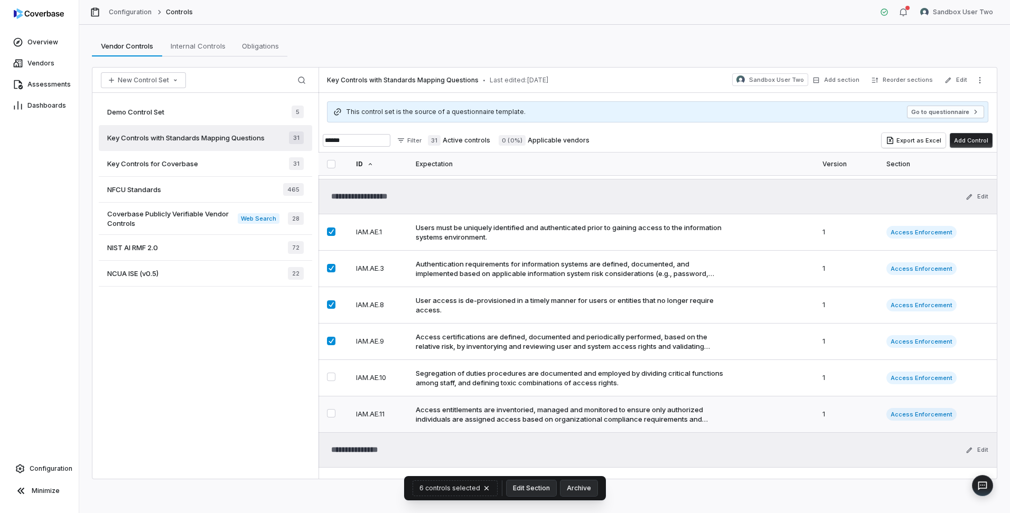
scroll to position [106, 0]
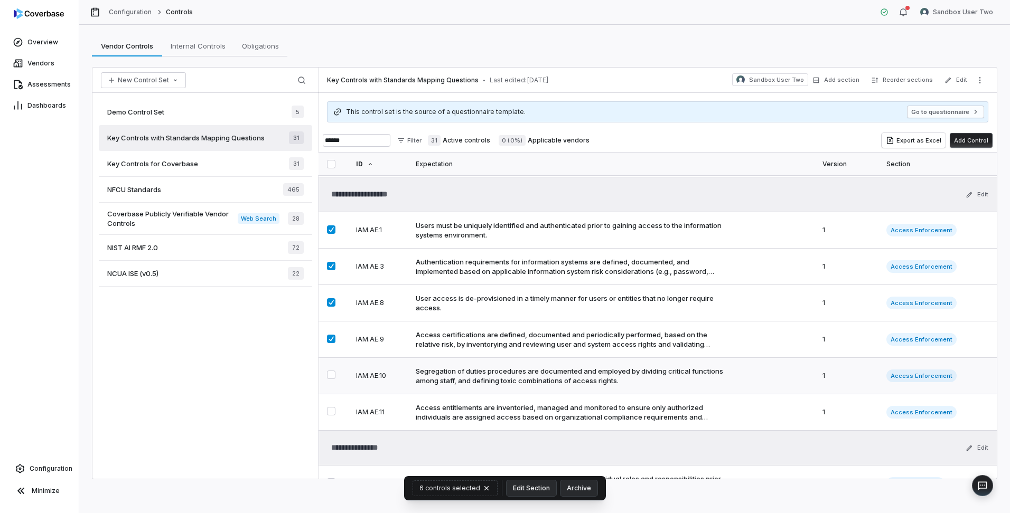
click at [330, 374] on button "Select IAM.AE.10 control" at bounding box center [331, 375] width 8 height 8
click at [333, 411] on button "Select IAM.AE.11 control" at bounding box center [331, 411] width 8 height 8
click at [977, 77] on icon "More actions" at bounding box center [980, 80] width 8 height 8
click at [681, 29] on div "**********" at bounding box center [544, 269] width 931 height 489
click at [45, 87] on span "Assessments" at bounding box center [48, 84] width 43 height 8
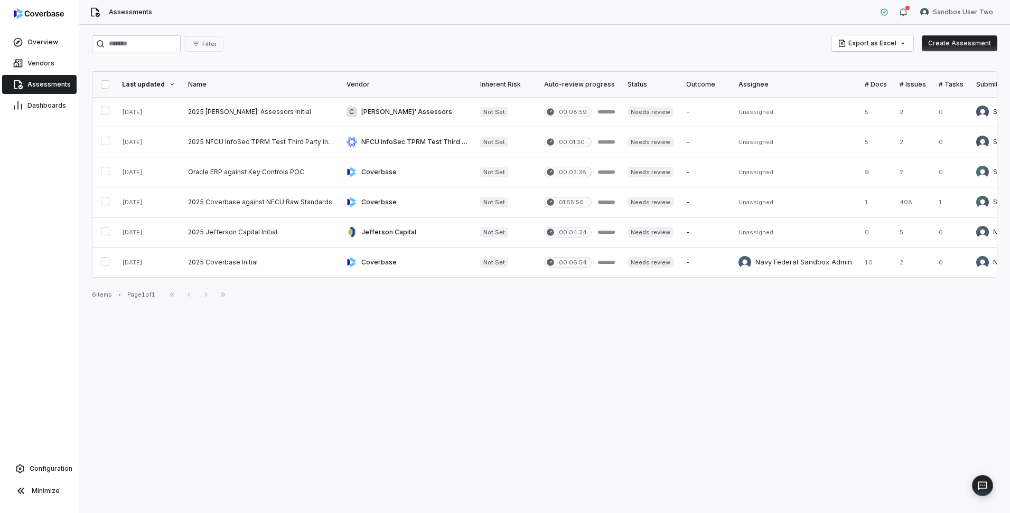
click at [966, 39] on button "Create Assessment" at bounding box center [960, 43] width 76 height 16
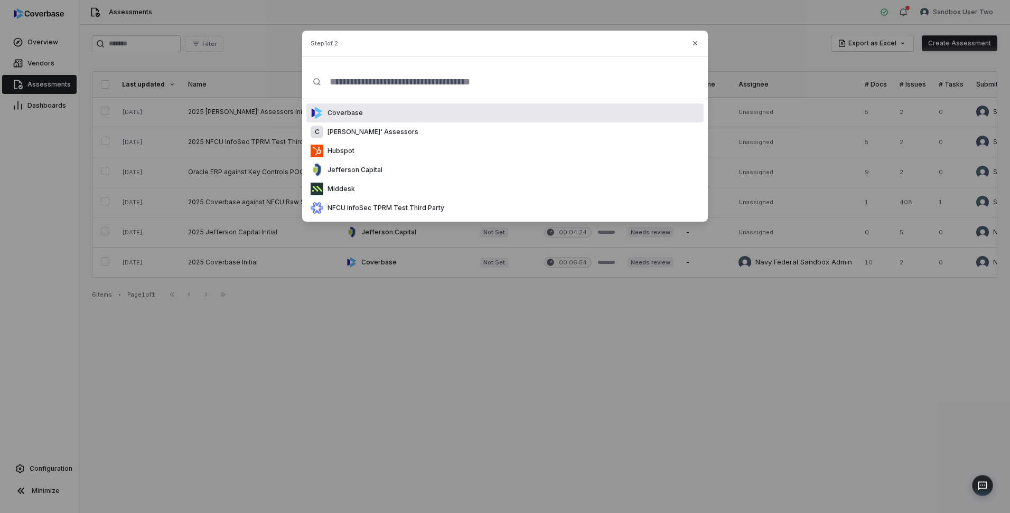
click at [369, 110] on div "Coverbase" at bounding box center [504, 113] width 397 height 19
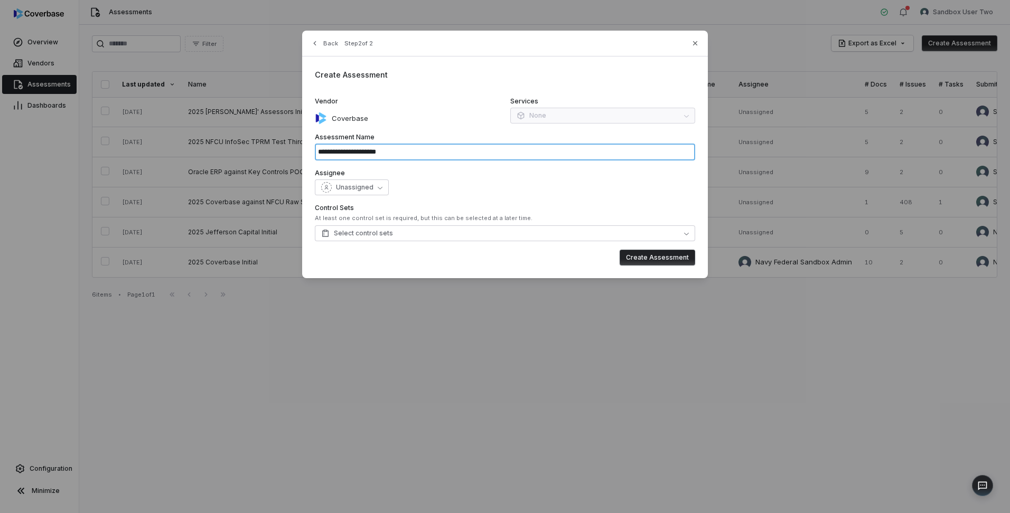
drag, startPoint x: 397, startPoint y: 151, endPoint x: 318, endPoint y: 156, distance: 78.9
click at [318, 156] on input "**********" at bounding box center [505, 152] width 380 height 17
type input "**********"
click at [574, 235] on button "Select control sets" at bounding box center [505, 234] width 380 height 16
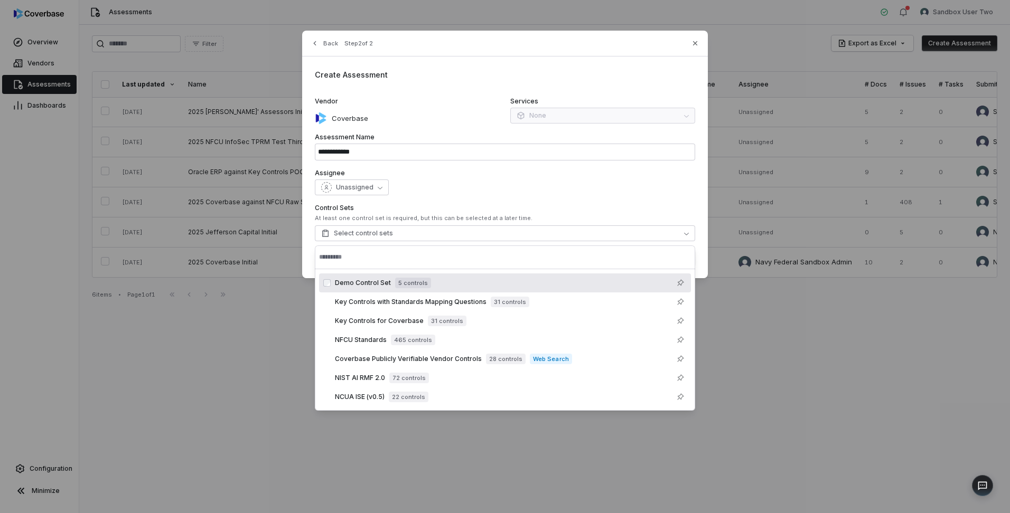
click at [647, 175] on label "Assignee" at bounding box center [505, 173] width 380 height 8
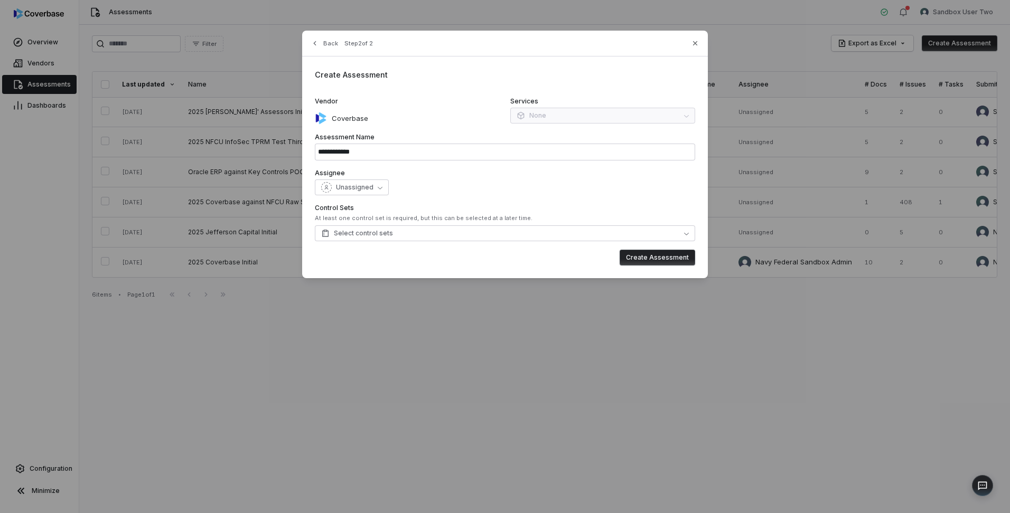
click at [686, 116] on div "Services None" at bounding box center [602, 110] width 185 height 27
click at [589, 232] on button "Select control sets" at bounding box center [505, 234] width 380 height 16
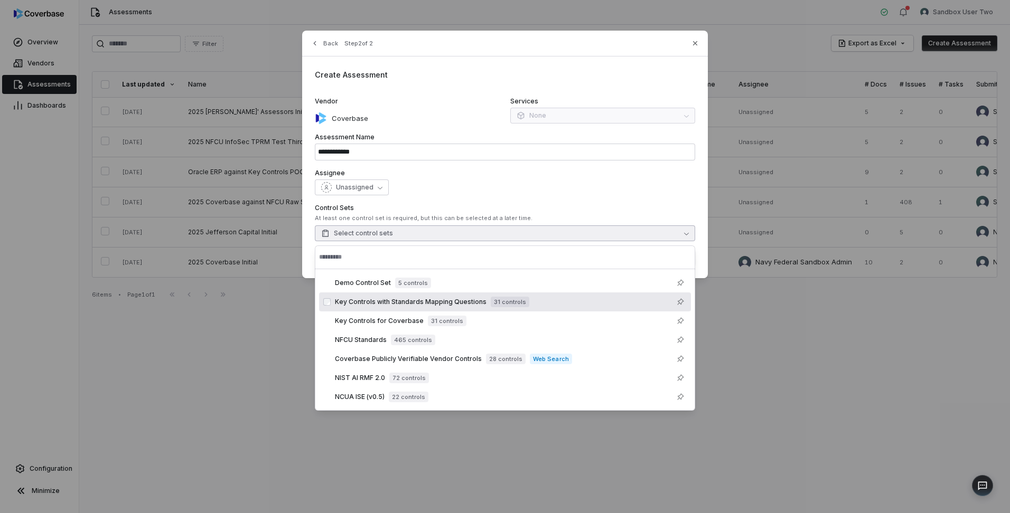
click at [358, 303] on span "Key Controls with Standards Mapping Questions" at bounding box center [411, 302] width 152 height 8
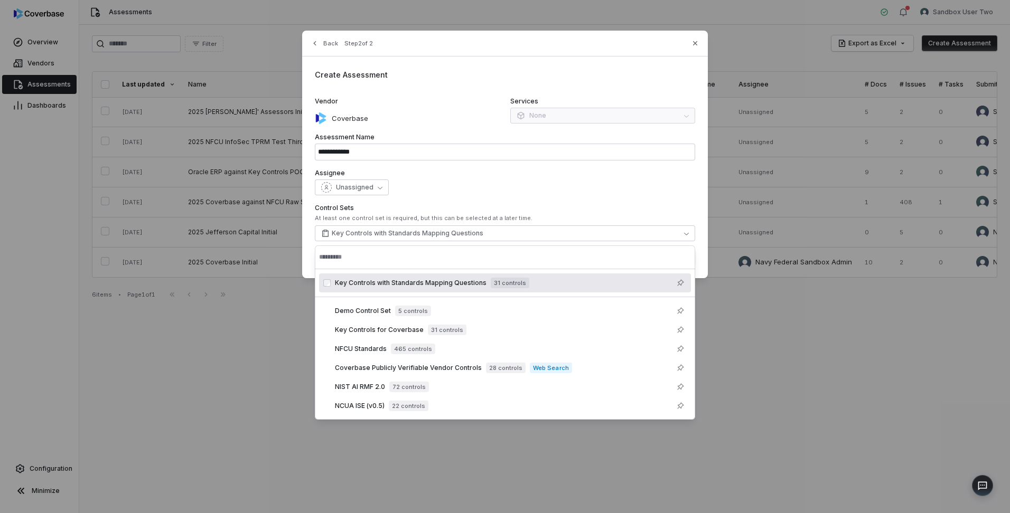
click at [627, 190] on div "Unassigned" at bounding box center [505, 188] width 380 height 16
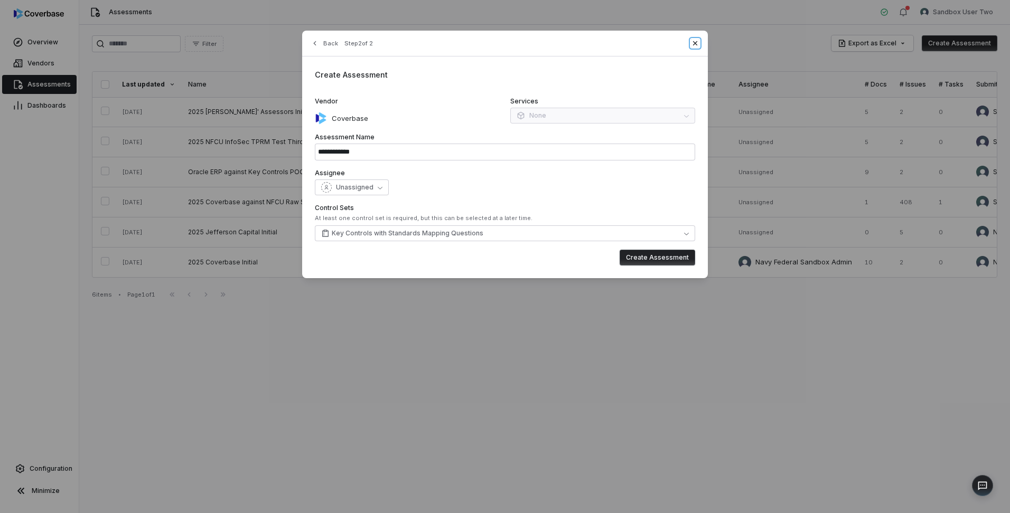
click at [695, 41] on icon "button" at bounding box center [695, 43] width 8 height 8
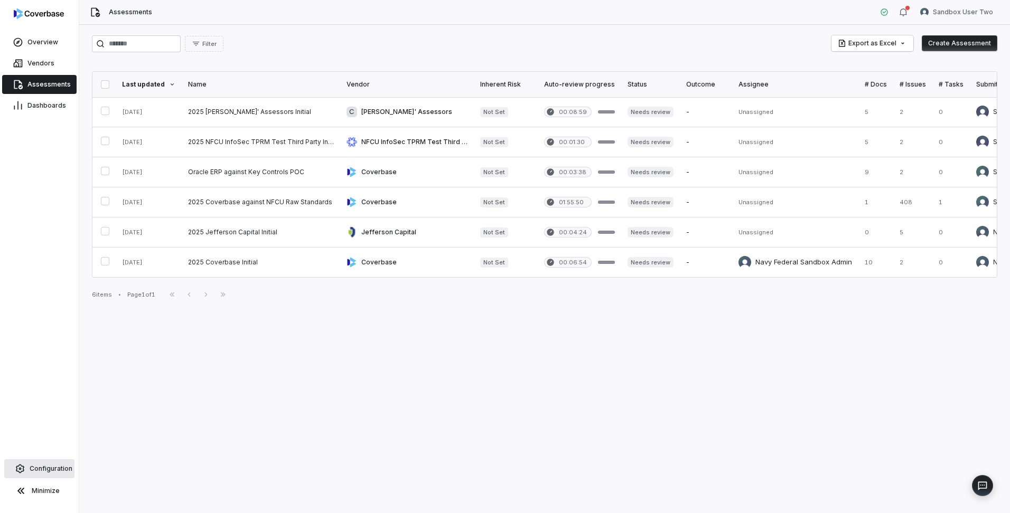
click at [48, 466] on span "Configuration" at bounding box center [51, 469] width 43 height 8
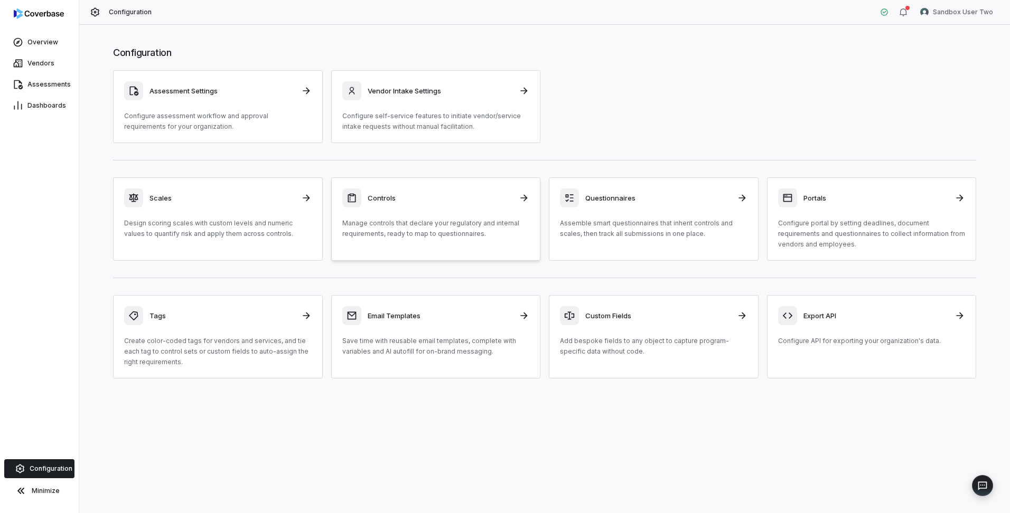
click at [450, 207] on div "Controls" at bounding box center [436, 198] width 188 height 19
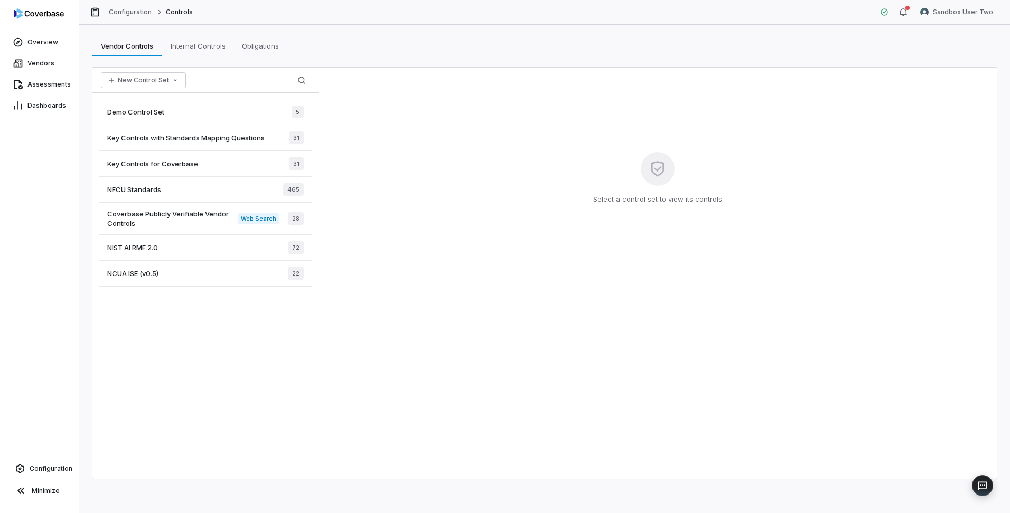
click at [178, 140] on span "Key Controls with Standards Mapping Questions" at bounding box center [185, 138] width 157 height 10
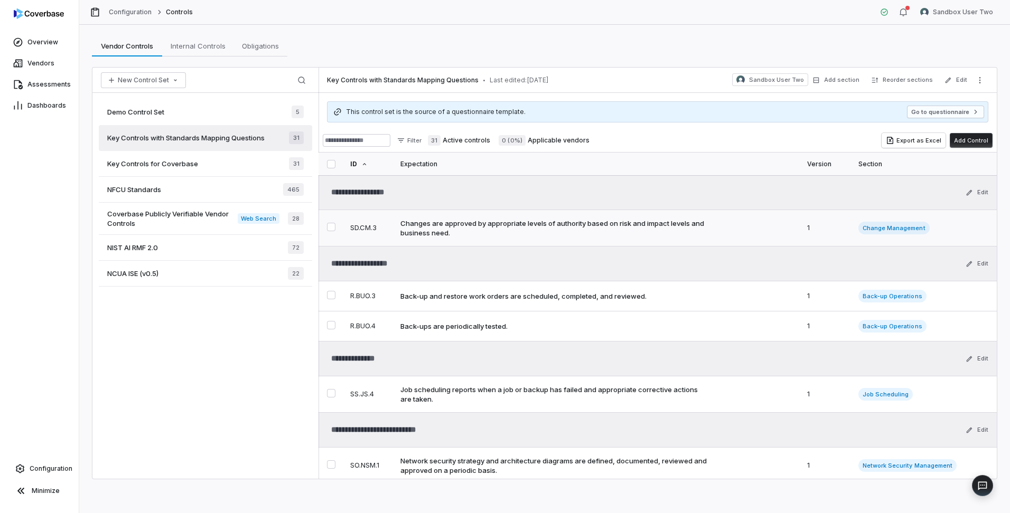
click at [332, 227] on button "Select SD.CM.3 control" at bounding box center [331, 227] width 8 height 8
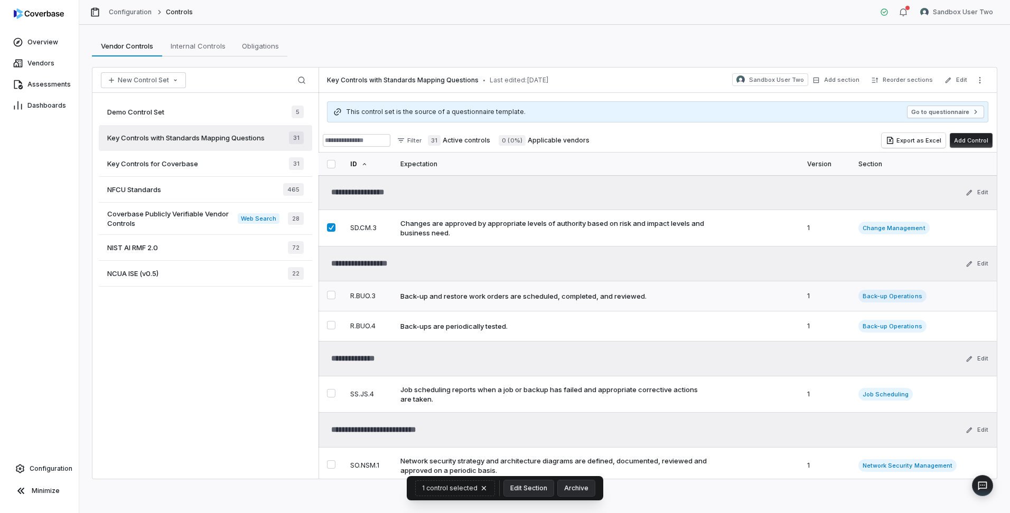
click at [333, 293] on button "Select R.BUO.3 control" at bounding box center [331, 295] width 8 height 8
click at [333, 325] on button "Select R.BUO.4 control" at bounding box center [331, 325] width 8 height 8
click at [983, 78] on icon "More actions" at bounding box center [980, 80] width 8 height 8
click at [947, 44] on div "Vendor Controls Vendor Controls Internal Controls Internal Controls Obligations…" at bounding box center [544, 45] width 905 height 21
click at [906, 13] on icon "button" at bounding box center [903, 11] width 7 height 7
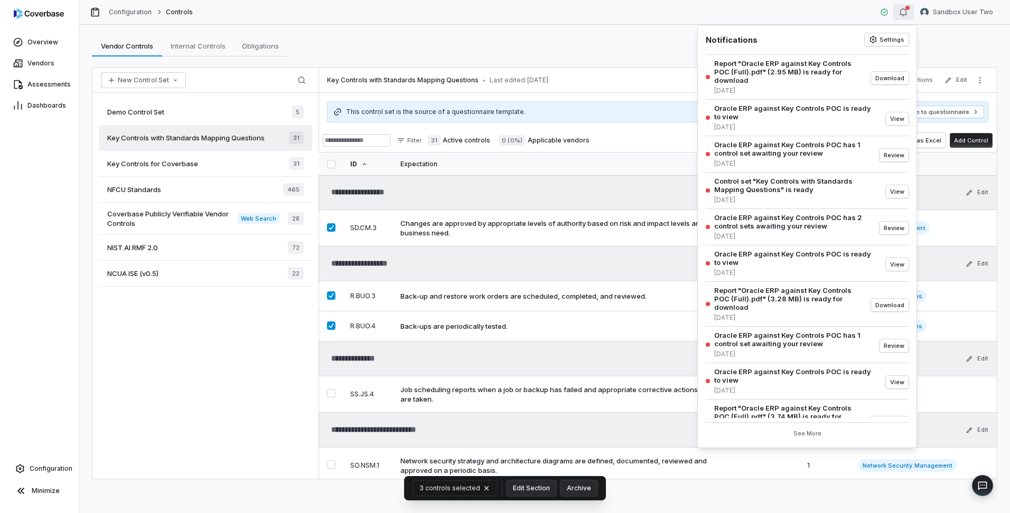
click at [558, 49] on div "Vendor Controls Vendor Controls Internal Controls Internal Controls Obligations…" at bounding box center [544, 45] width 905 height 21
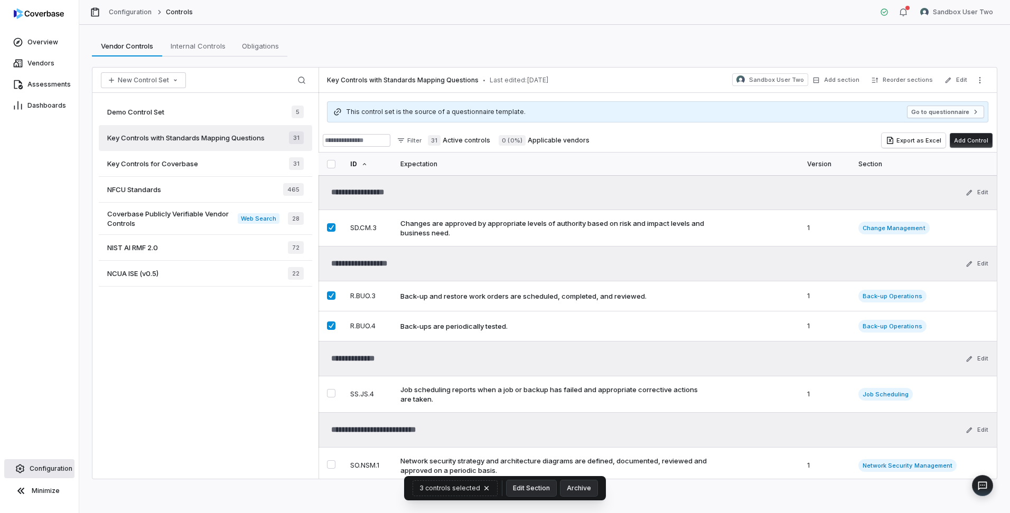
click at [35, 473] on span "Configuration" at bounding box center [51, 469] width 43 height 8
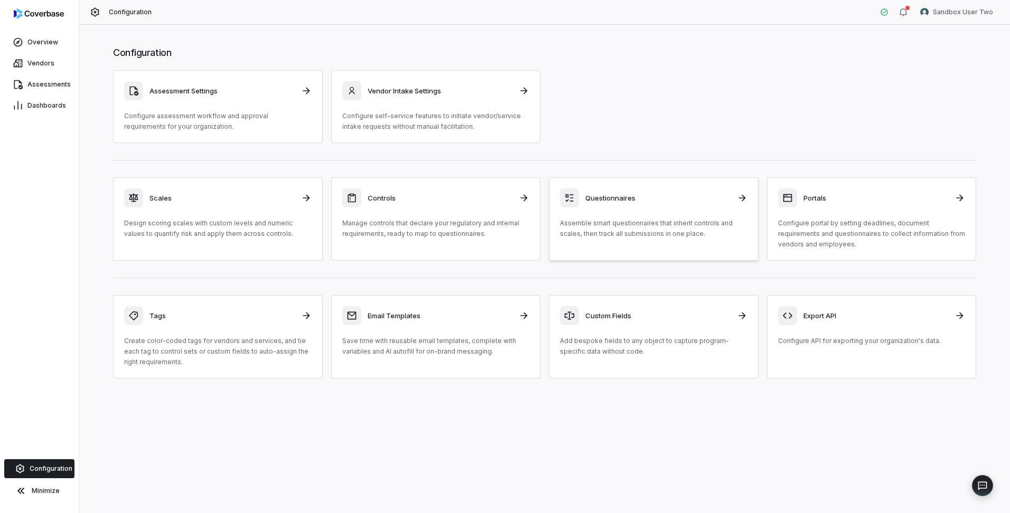
click at [668, 185] on link "Questionnaires Assemble smart questionnaires that inherit controls and scales, …" at bounding box center [654, 218] width 210 height 83
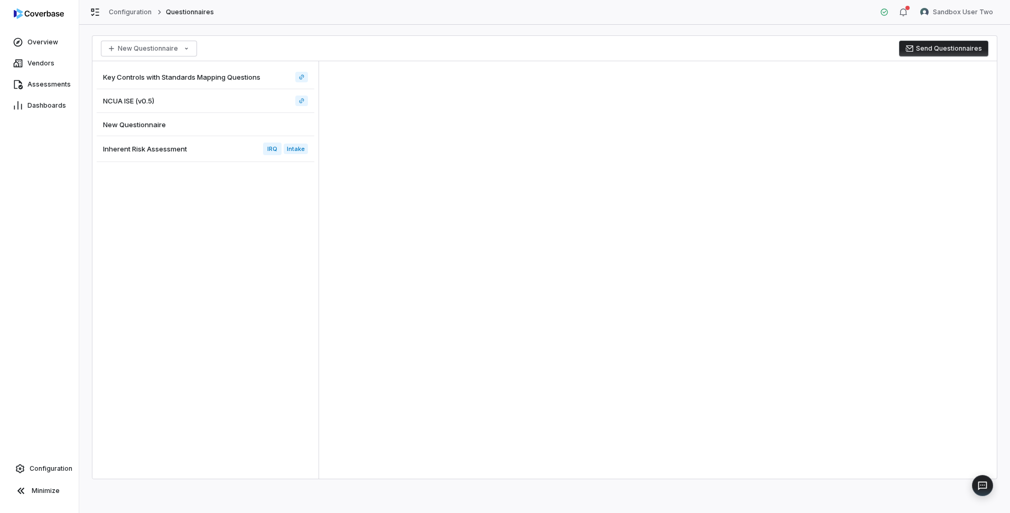
click at [175, 74] on span "Key Controls with Standards Mapping Questions" at bounding box center [181, 77] width 157 height 10
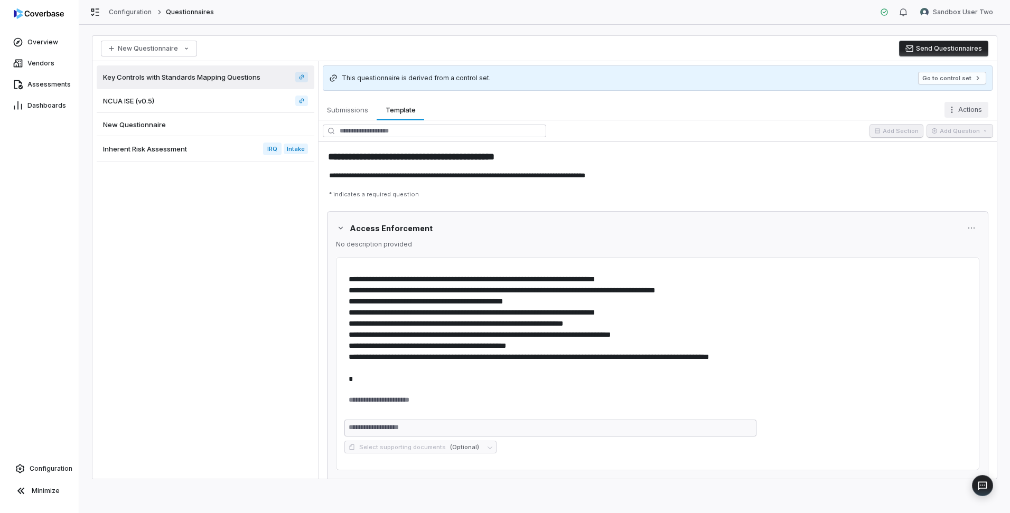
click at [967, 110] on html "**********" at bounding box center [505, 256] width 1010 height 513
click at [895, 223] on div "Delete Template" at bounding box center [925, 227] width 117 height 17
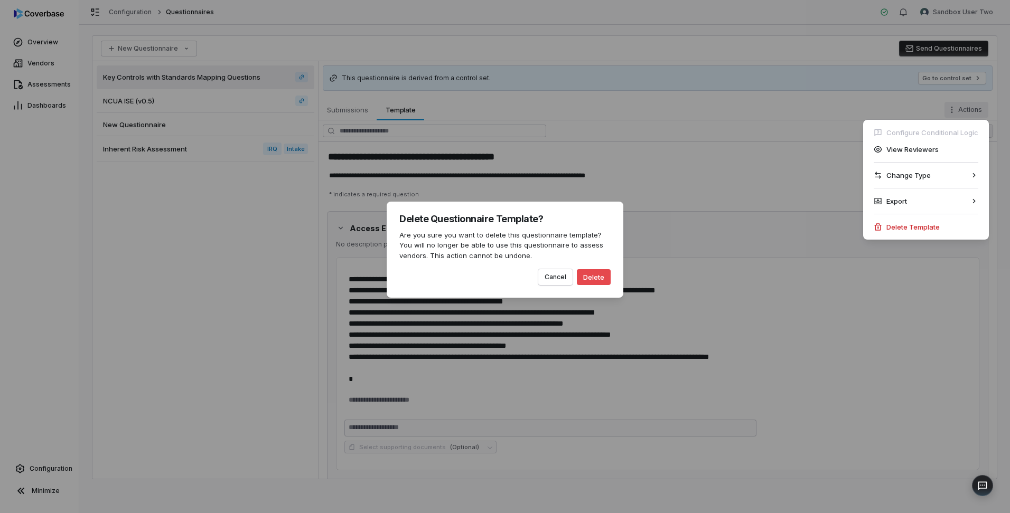
click at [586, 275] on button "Delete" at bounding box center [594, 277] width 34 height 16
type textarea "*"
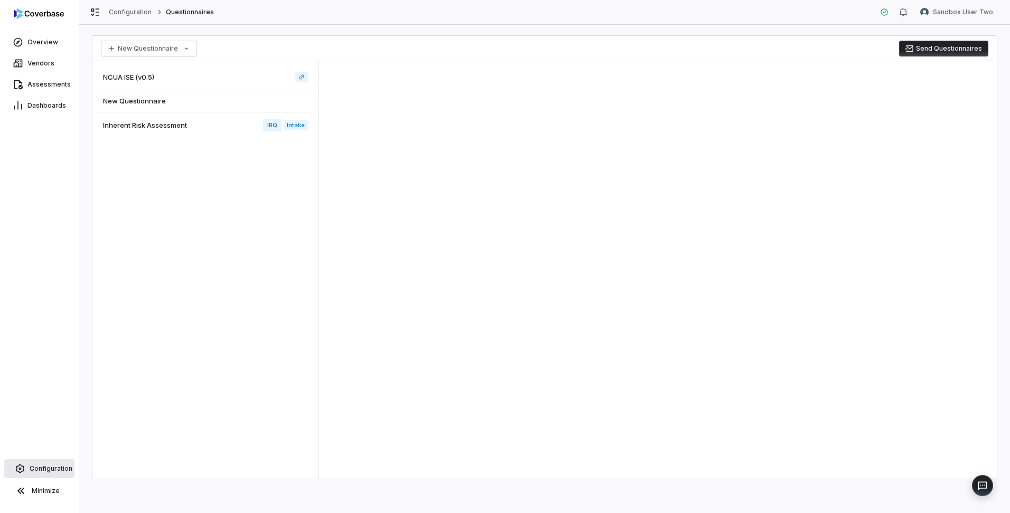
click at [50, 466] on span "Configuration" at bounding box center [51, 469] width 43 height 8
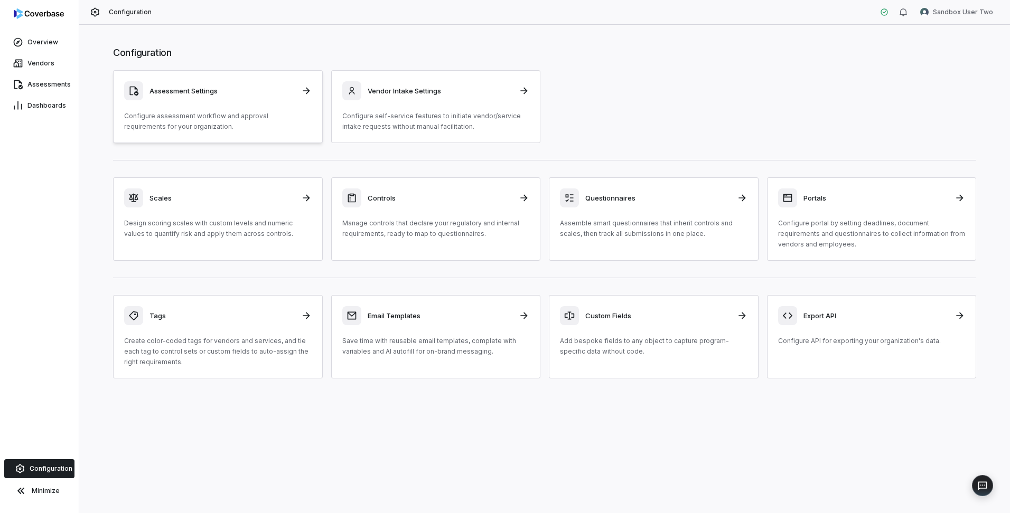
click at [256, 94] on h3 "Assessment Settings" at bounding box center [221, 91] width 145 height 10
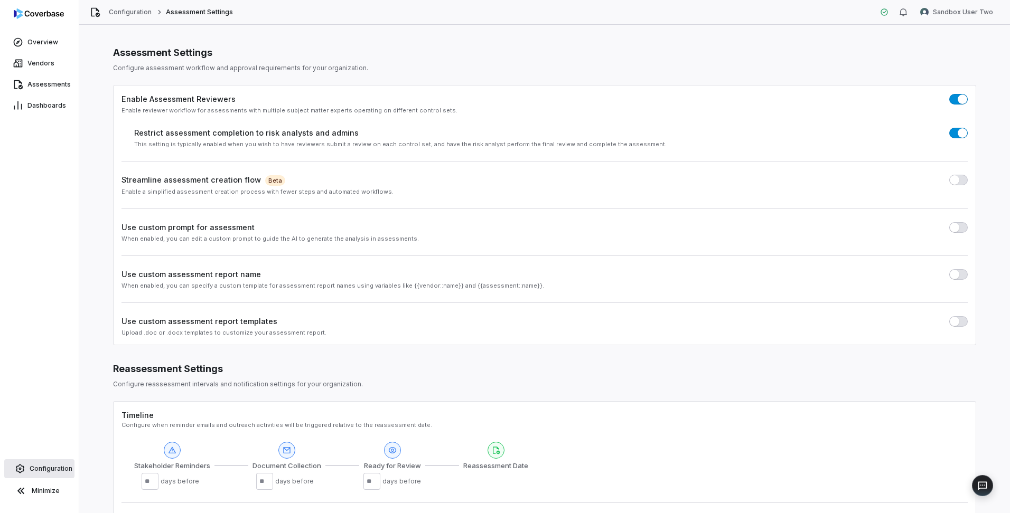
click at [57, 473] on span "Configuration" at bounding box center [51, 469] width 43 height 8
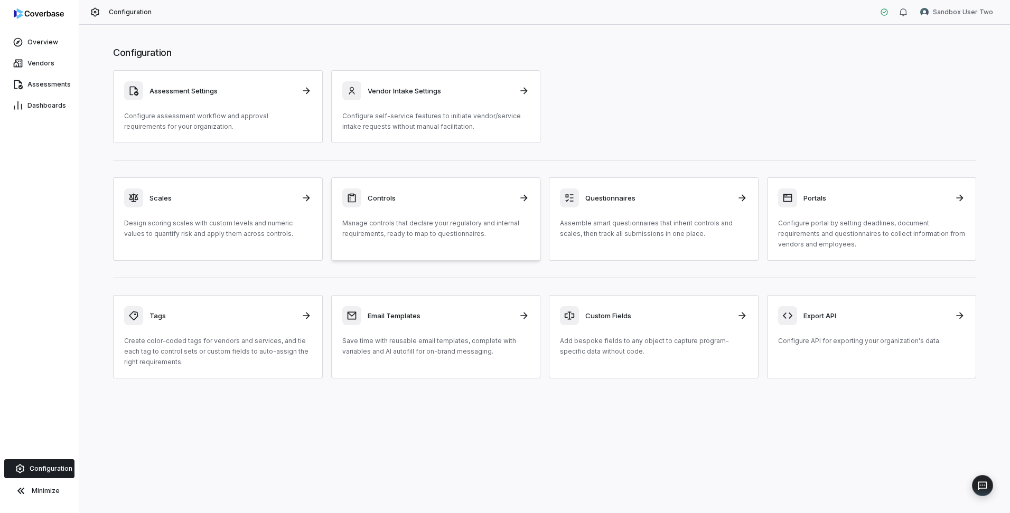
click at [432, 202] on h3 "Controls" at bounding box center [440, 198] width 145 height 10
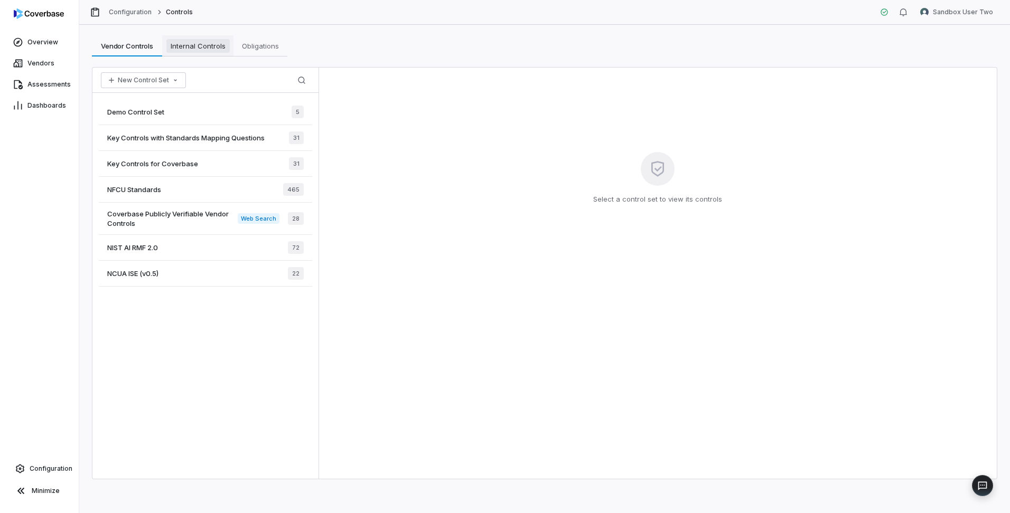
click at [200, 47] on span "Internal Controls" at bounding box center [197, 46] width 63 height 14
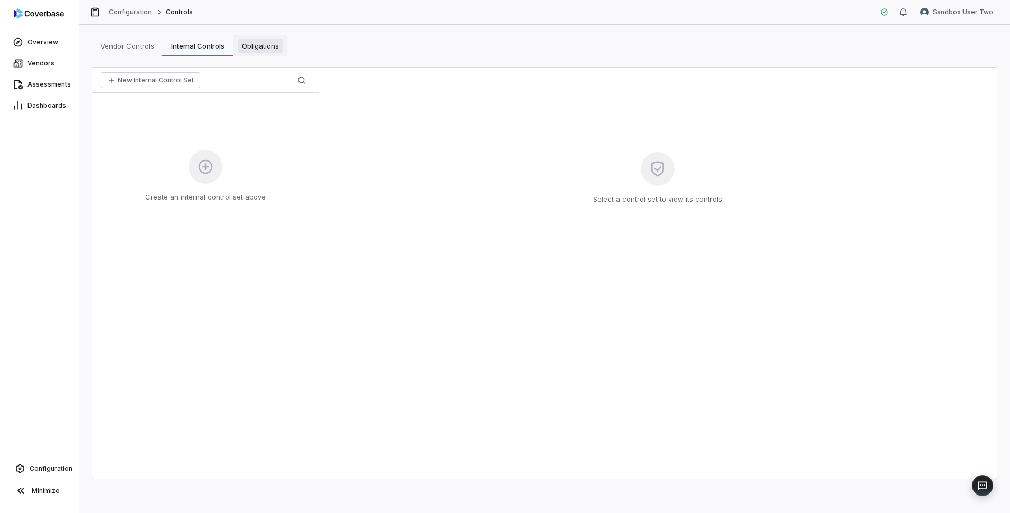
click at [252, 45] on span "Obligations" at bounding box center [260, 46] width 45 height 14
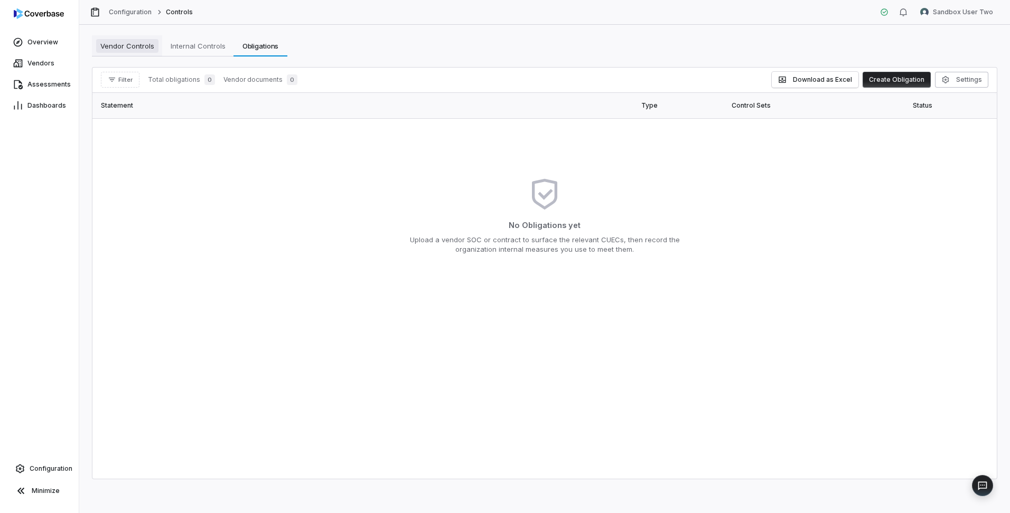
click at [145, 43] on span "Vendor Controls" at bounding box center [127, 46] width 62 height 14
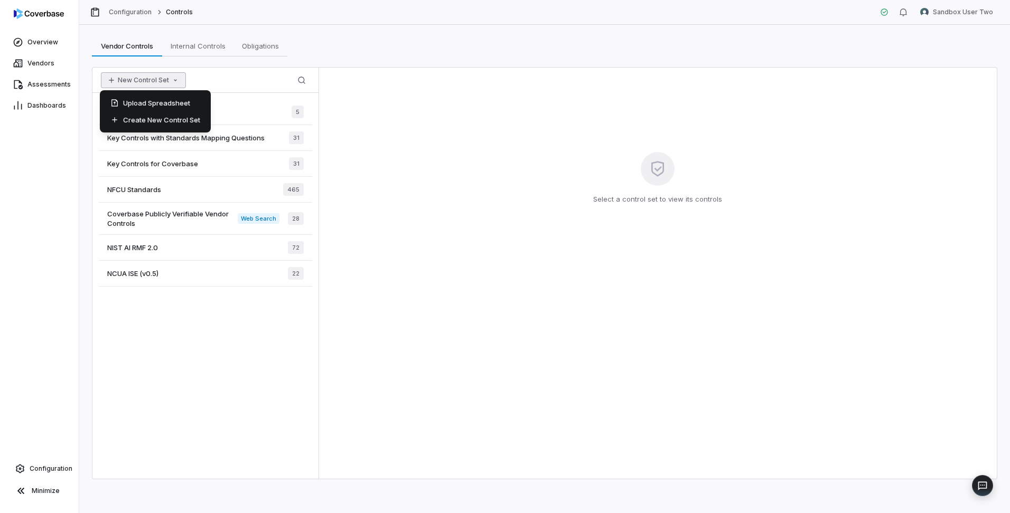
click at [163, 77] on button "New Control Set" at bounding box center [143, 80] width 85 height 16
click at [177, 120] on div "Create New Control Set" at bounding box center [155, 119] width 102 height 17
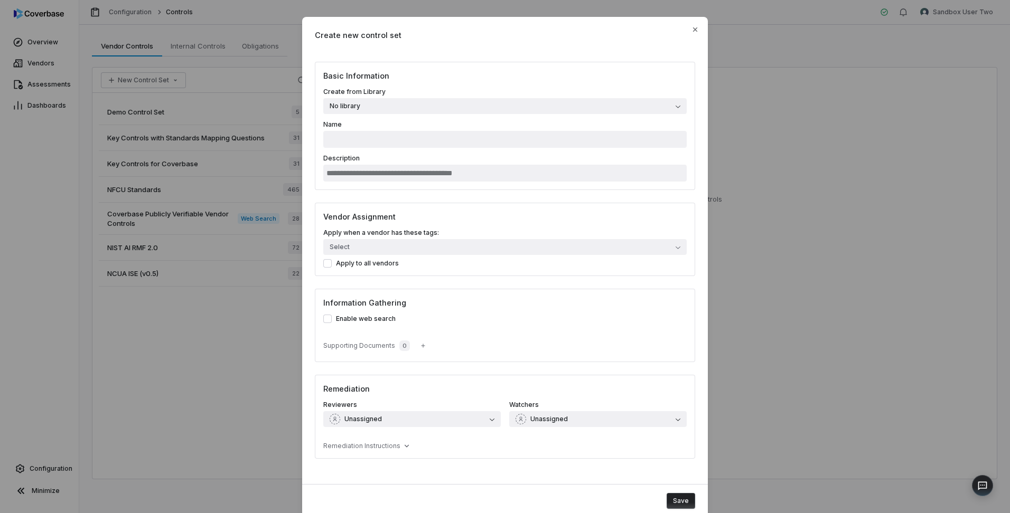
click at [655, 106] on button "No library" at bounding box center [504, 106] width 363 height 16
type input "***"
click at [535, 40] on span "Create new control set" at bounding box center [505, 35] width 380 height 11
click at [650, 106] on button "No library" at bounding box center [504, 106] width 363 height 16
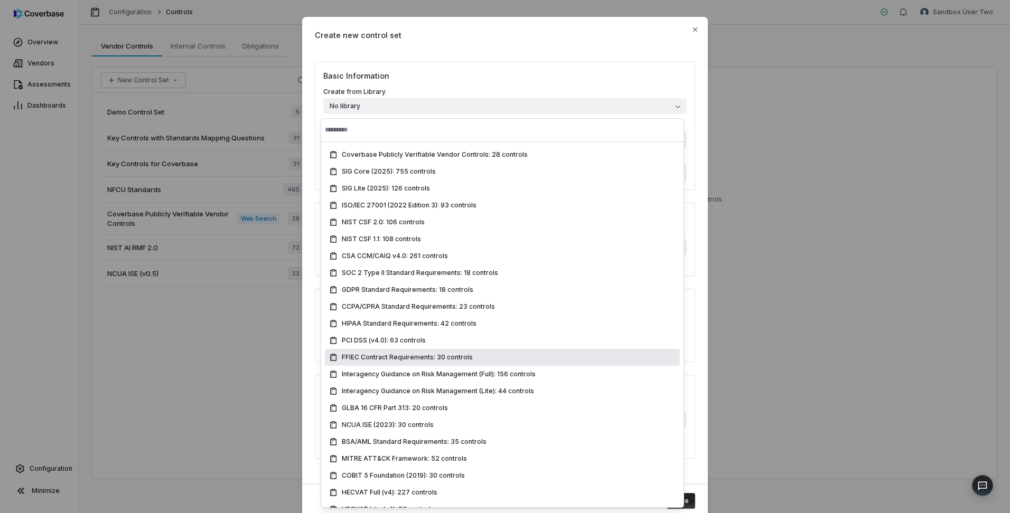
click at [413, 357] on span "FFIEC Contract Requirements: 30 controls" at bounding box center [407, 357] width 131 height 8
type input "**********"
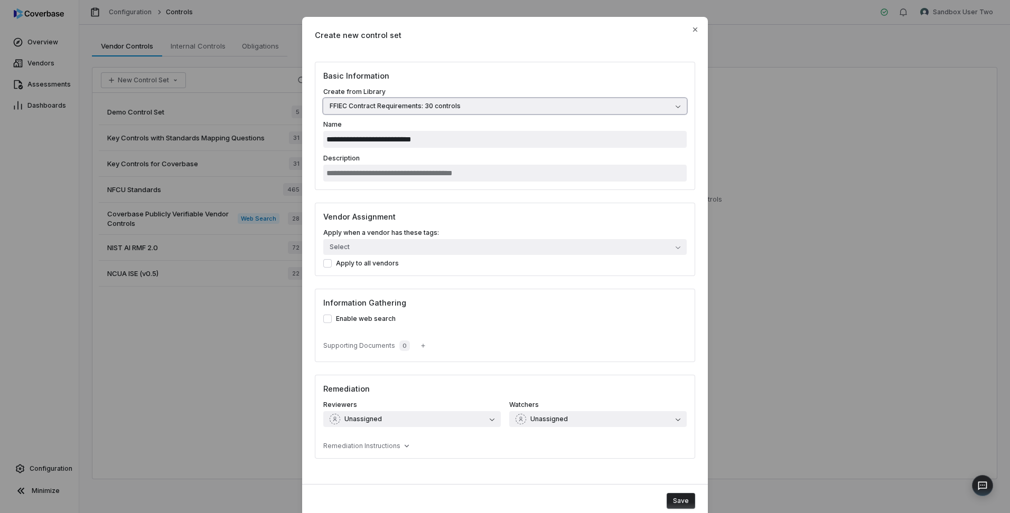
click at [678, 104] on button "FFIEC Contract Requirements: 30 controls" at bounding box center [504, 106] width 363 height 16
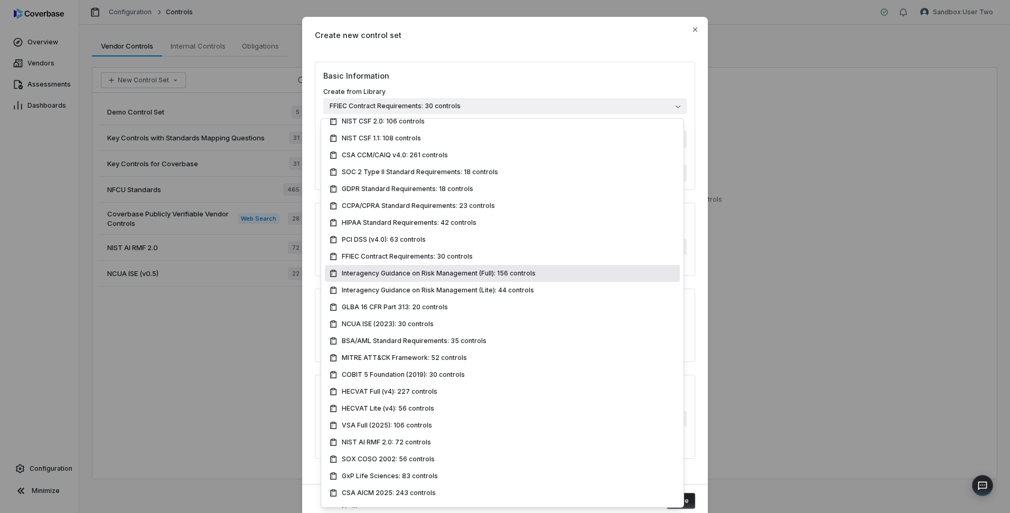
scroll to position [116, 0]
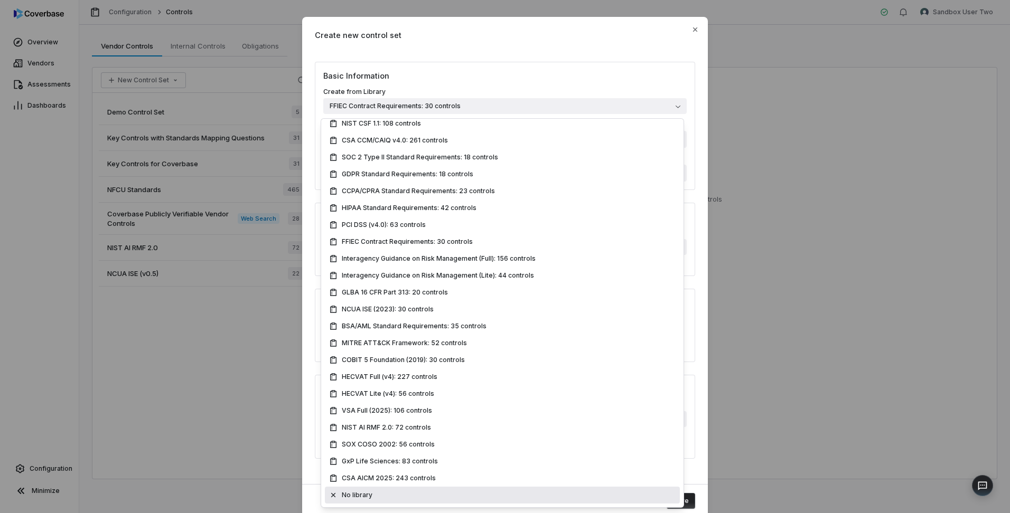
click at [391, 497] on div "No library" at bounding box center [502, 495] width 346 height 8
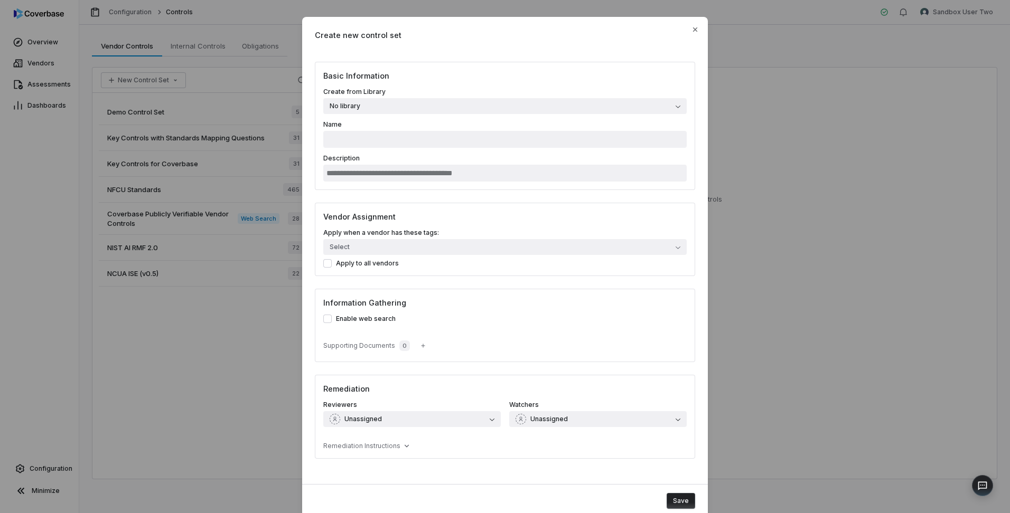
click at [683, 501] on button "Save" at bounding box center [681, 501] width 29 height 16
type input "**********"
click at [683, 495] on button "Save" at bounding box center [681, 501] width 29 height 16
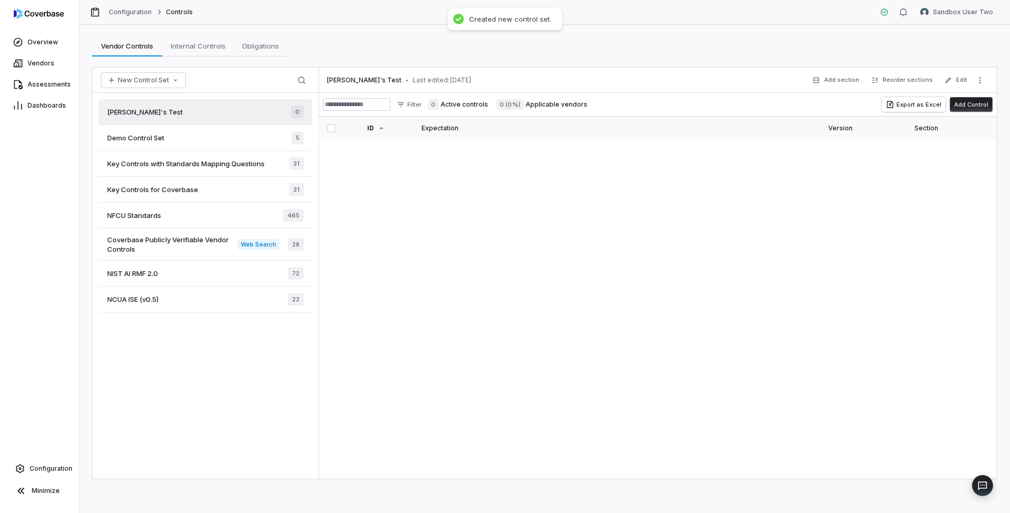
click at [238, 110] on div "Mike's Test 0" at bounding box center [205, 112] width 213 height 26
click at [959, 77] on button "Edit" at bounding box center [955, 80] width 29 height 19
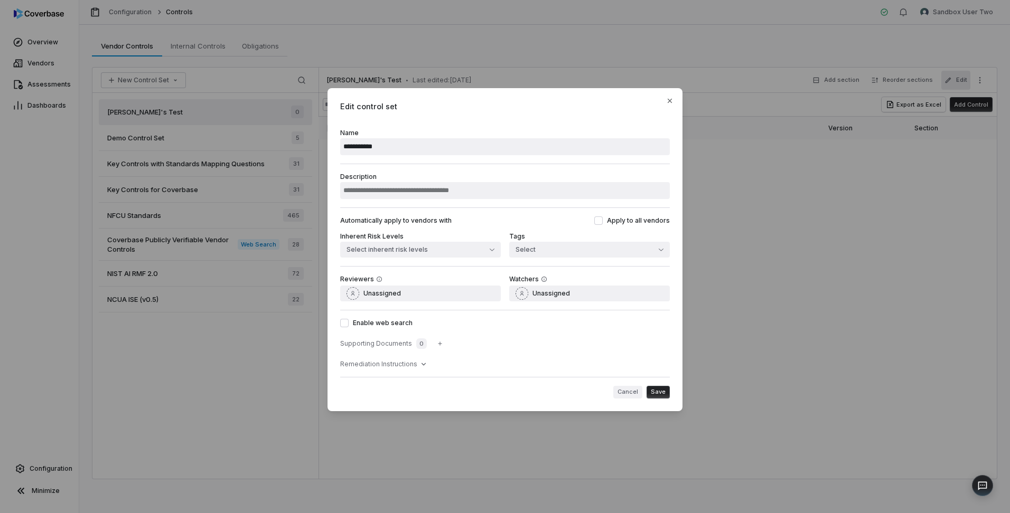
click at [634, 388] on button "Cancel" at bounding box center [627, 392] width 29 height 13
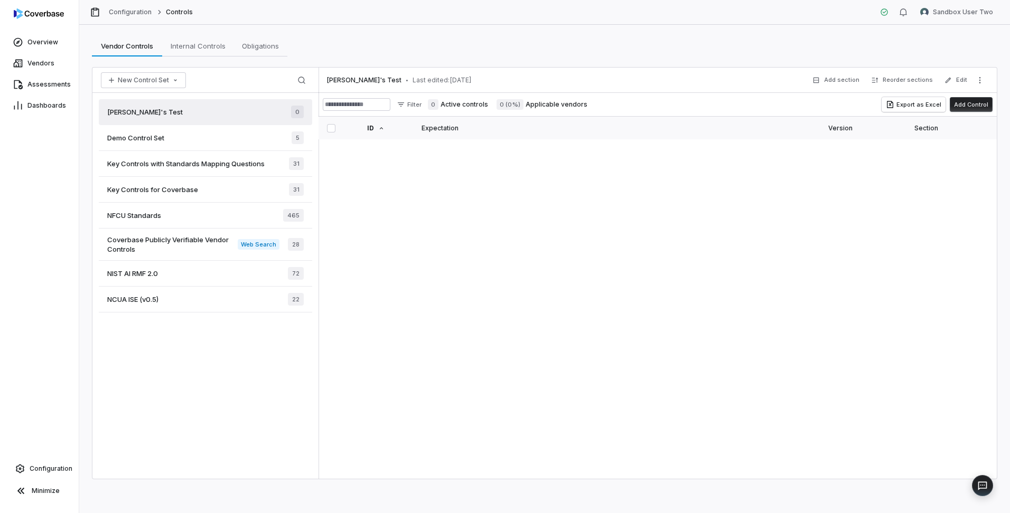
click at [154, 107] on div "Mike's Test 0" at bounding box center [205, 112] width 213 height 26
click at [971, 101] on button "Add Control" at bounding box center [971, 104] width 43 height 15
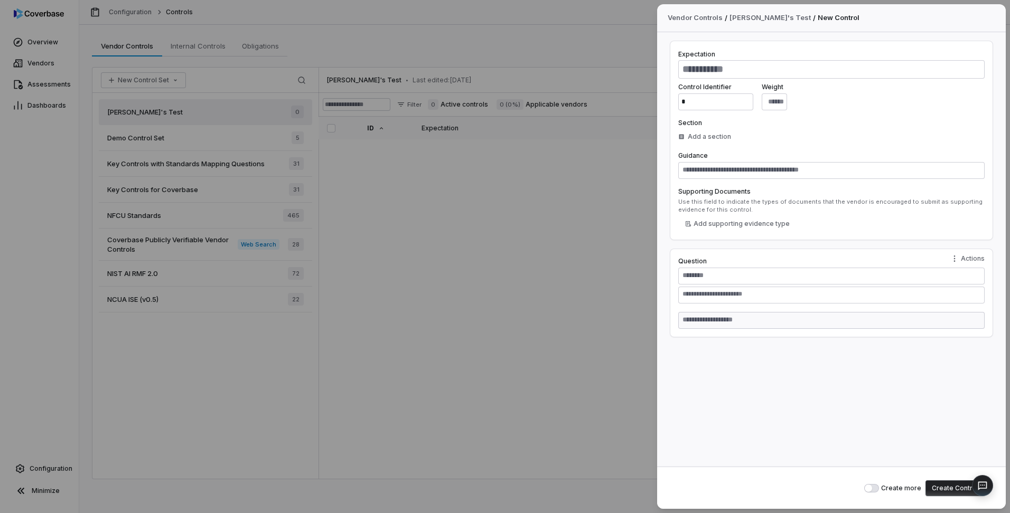
click at [524, 324] on div "Vendor Controls / Mike's Test / New Control Expectation Control Identifier * We…" at bounding box center [505, 256] width 1010 height 513
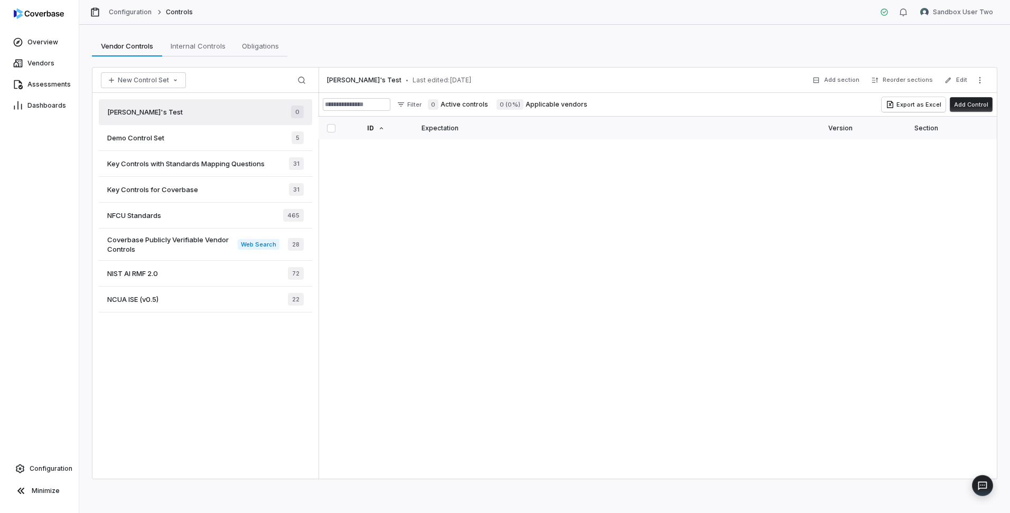
drag, startPoint x: 228, startPoint y: 110, endPoint x: 628, endPoint y: 215, distance: 413.3
click at [628, 215] on div "Mike's Test • Last edited: Oct 15, 2025 Add section Reorder sections Edit Filte…" at bounding box center [658, 273] width 678 height 411
click at [982, 85] on button "More actions" at bounding box center [979, 80] width 17 height 16
click at [863, 129] on div "Archive" at bounding box center [908, 128] width 151 height 17
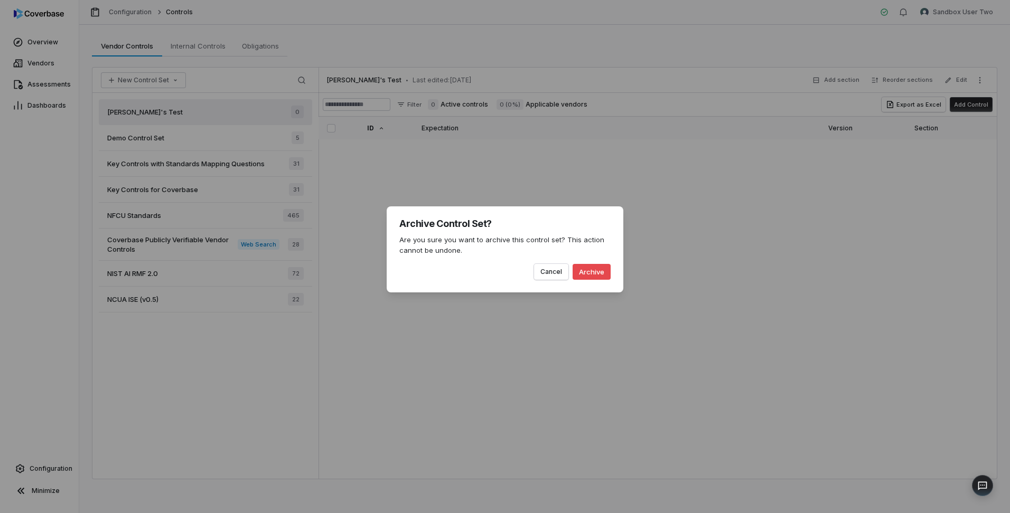
click at [594, 271] on button "Archive" at bounding box center [592, 272] width 38 height 16
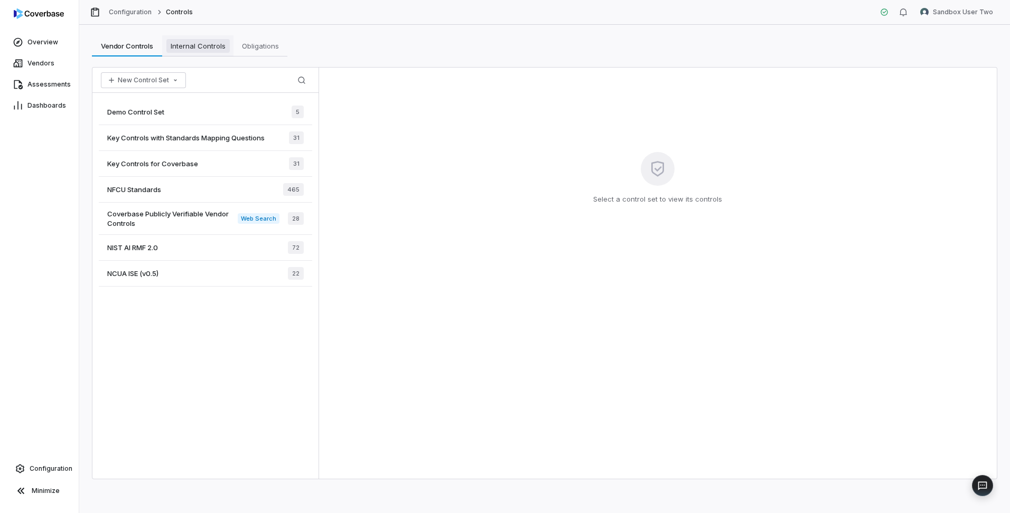
drag, startPoint x: 208, startPoint y: 46, endPoint x: 216, endPoint y: 50, distance: 8.5
click at [208, 46] on span "Internal Controls" at bounding box center [197, 46] width 63 height 14
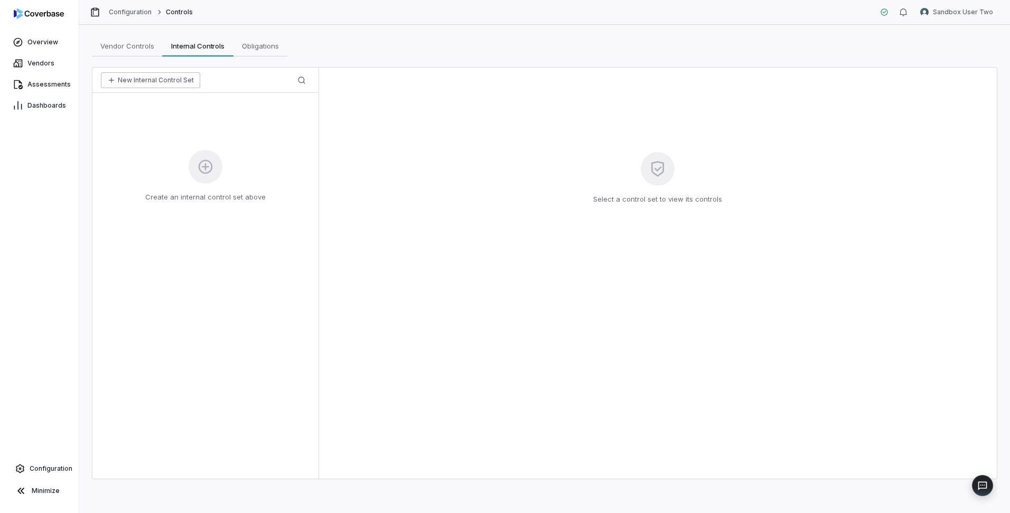
click at [157, 82] on button "New Internal Control Set" at bounding box center [150, 80] width 99 height 16
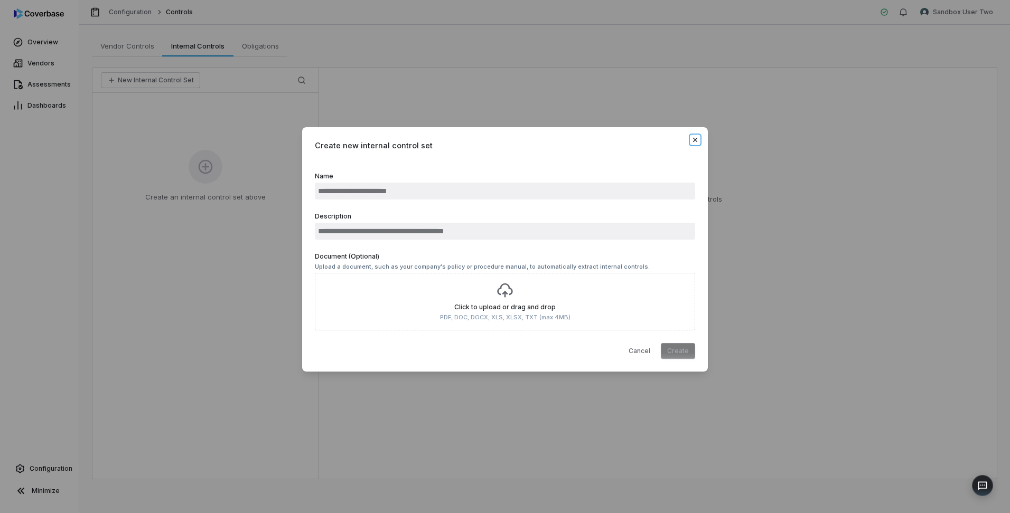
click at [695, 138] on icon "button" at bounding box center [695, 140] width 8 height 8
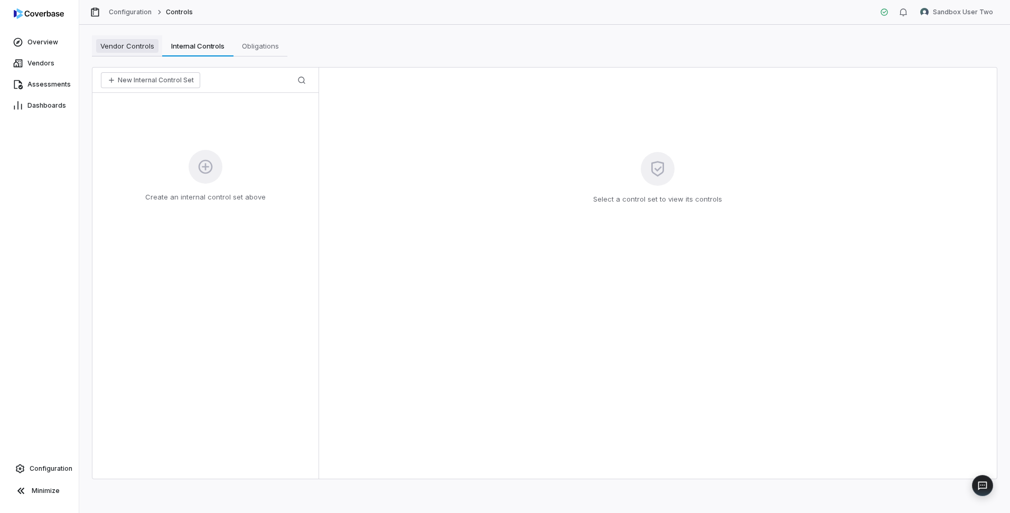
click at [118, 43] on span "Vendor Controls" at bounding box center [127, 46] width 62 height 14
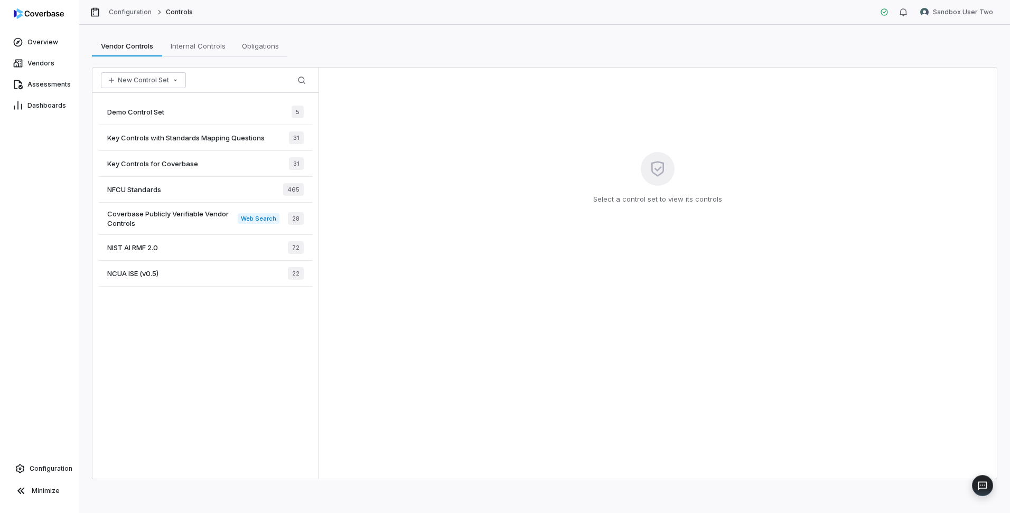
click at [182, 138] on span "Key Controls with Standards Mapping Questions" at bounding box center [185, 138] width 157 height 10
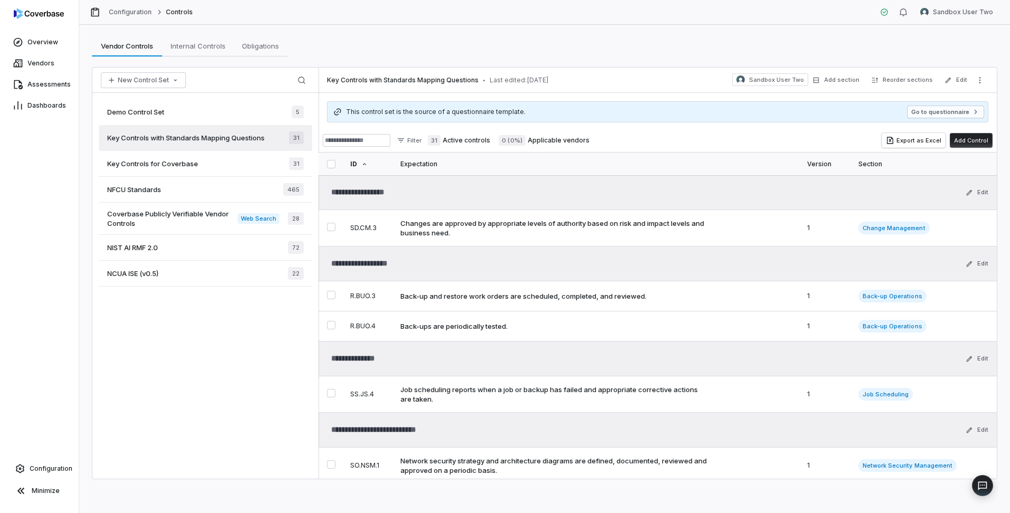
type textarea "*"
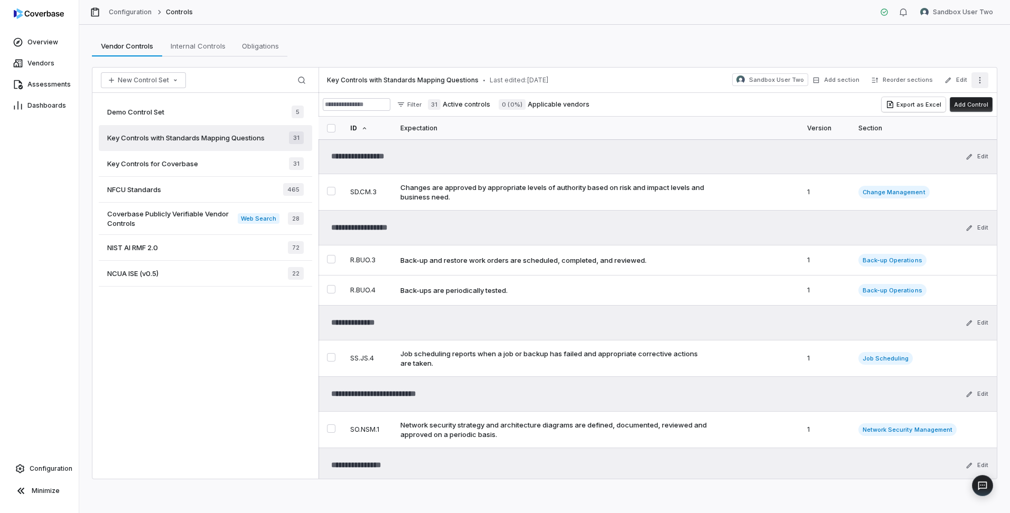
click at [980, 81] on icon "More actions" at bounding box center [980, 80] width 8 height 8
click at [915, 105] on button "Export as Excel" at bounding box center [914, 104] width 64 height 15
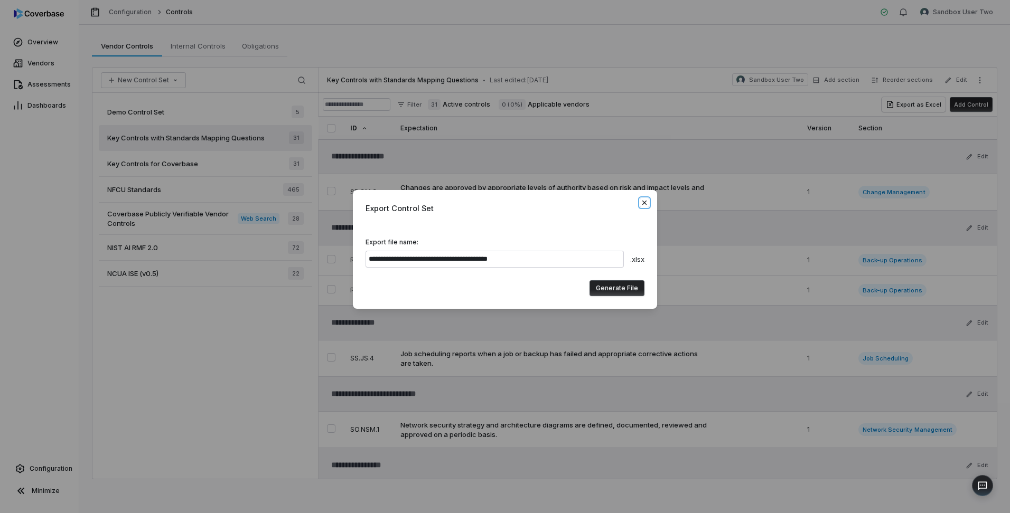
click at [647, 202] on icon "button" at bounding box center [644, 203] width 8 height 8
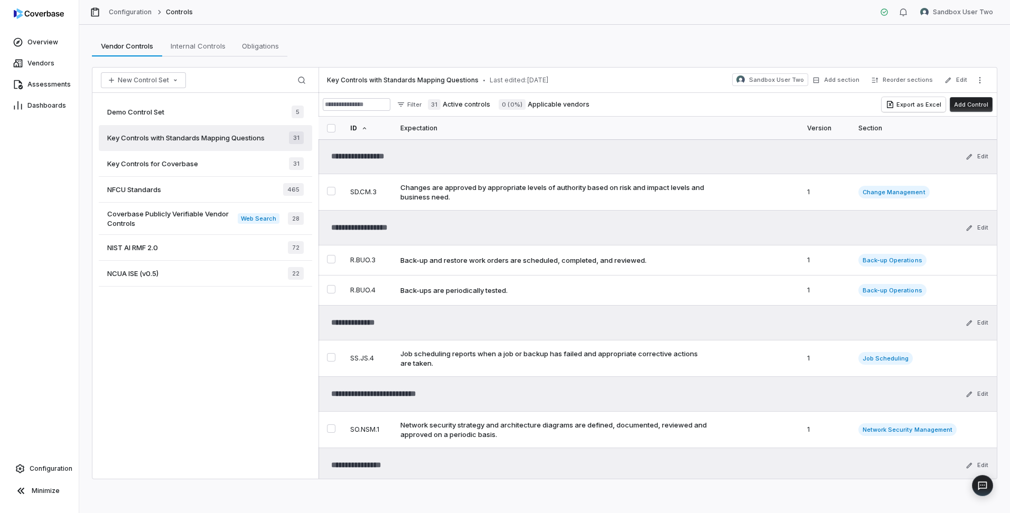
click at [221, 144] on div "Key Controls with Standards Mapping Questions 31" at bounding box center [205, 138] width 213 height 26
click at [43, 81] on span "Assessments" at bounding box center [48, 84] width 43 height 8
